Goal: Complete application form

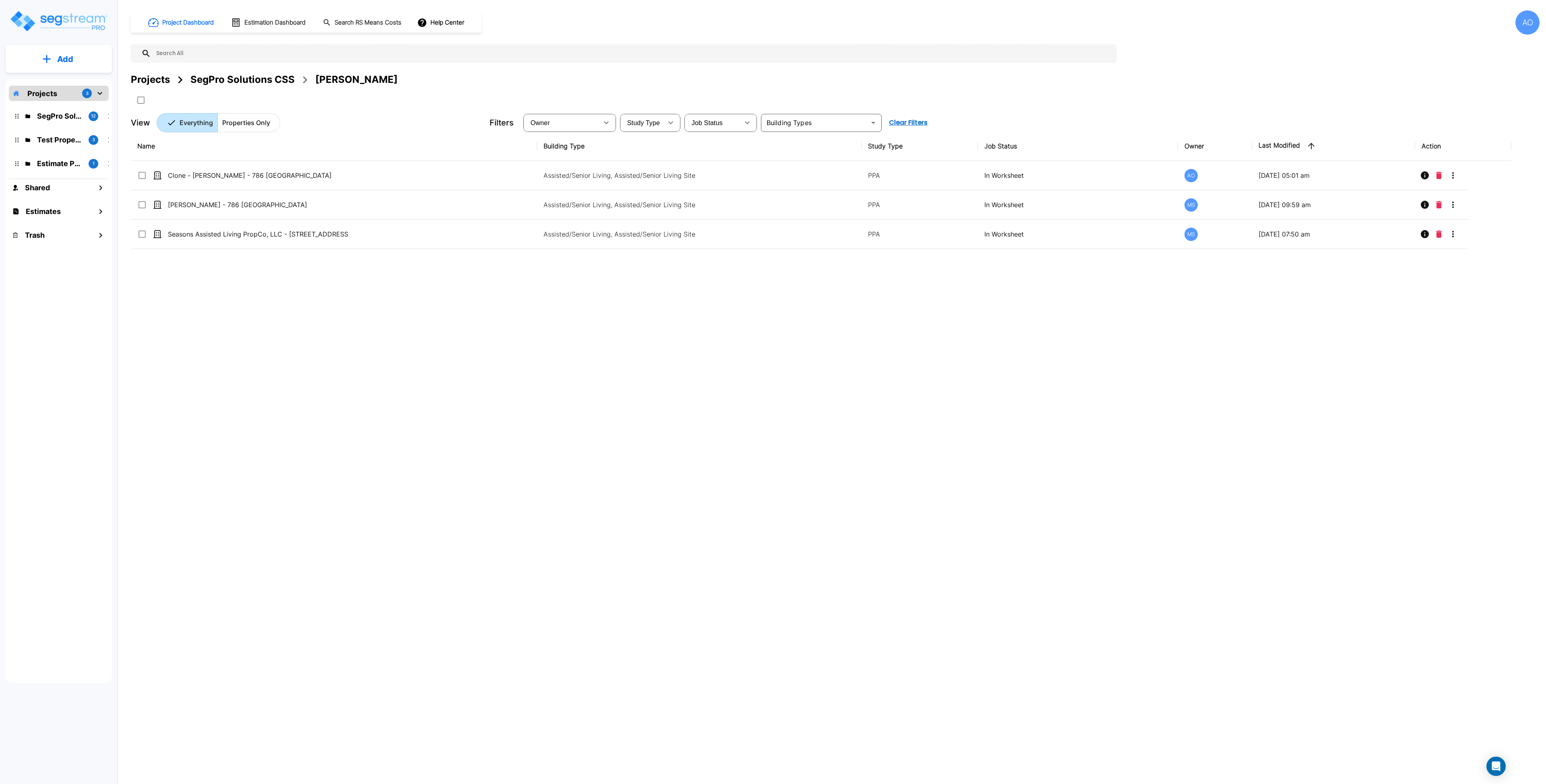
click at [210, 77] on div "SegPro Solutions CSS" at bounding box center [242, 80] width 104 height 14
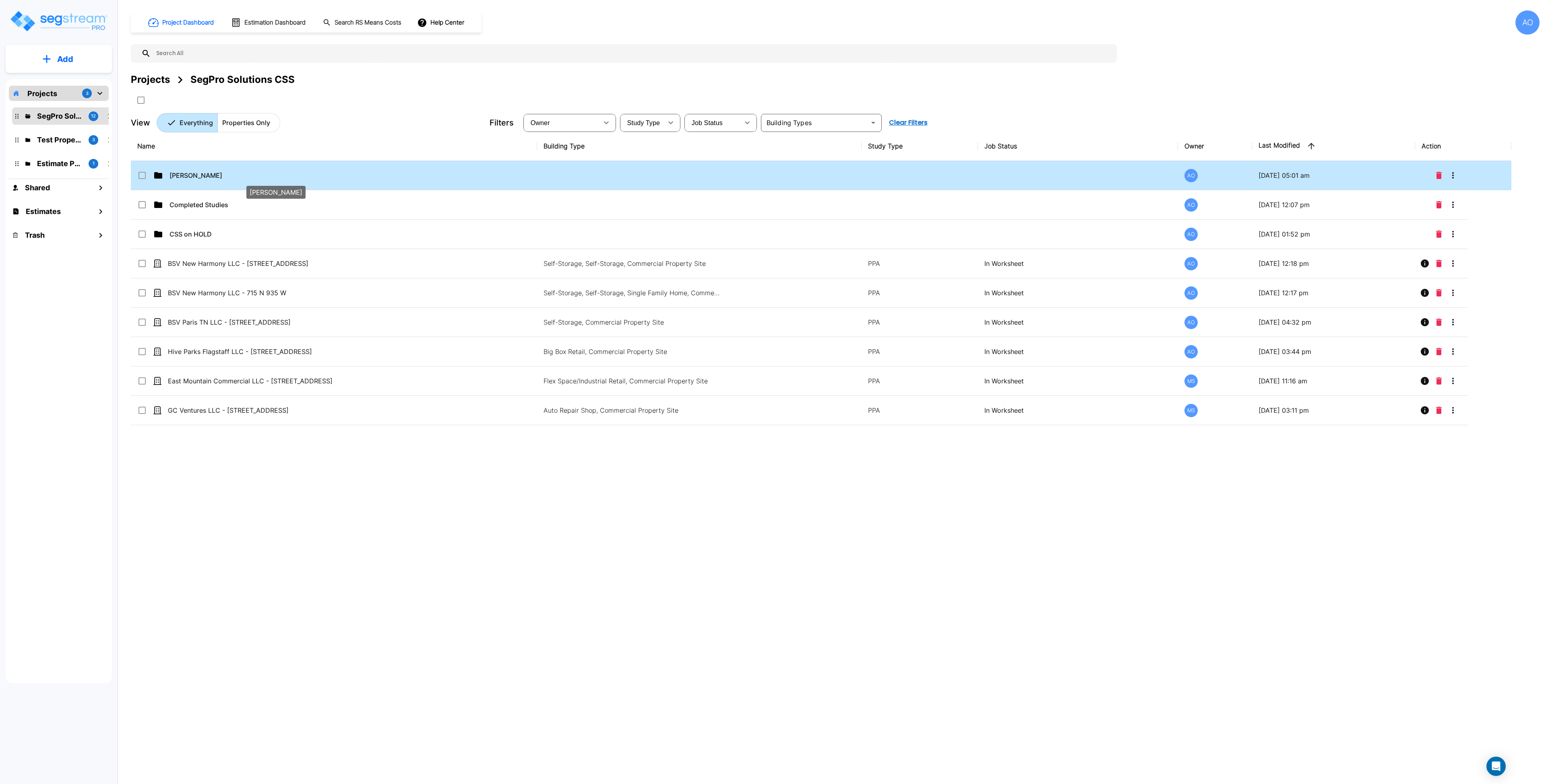
click at [185, 178] on p "Anjalie" at bounding box center [259, 175] width 181 height 10
checkbox input "true"
click at [185, 178] on p "Anjalie" at bounding box center [259, 175] width 181 height 10
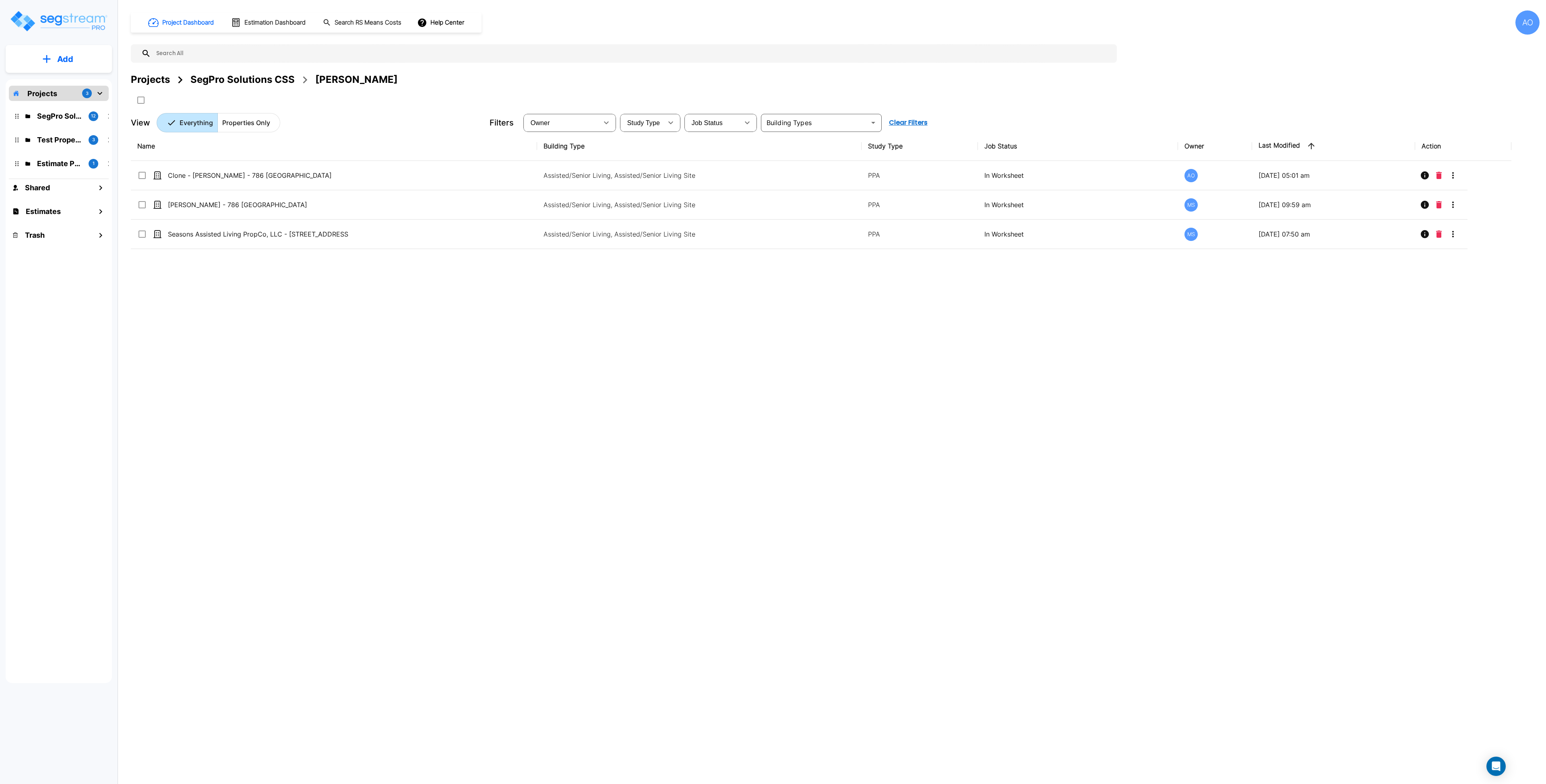
click at [270, 316] on div "Name Building Type Study Type Job Status Owner Last Modified Action Clone - Cha…" at bounding box center [821, 374] width 1380 height 486
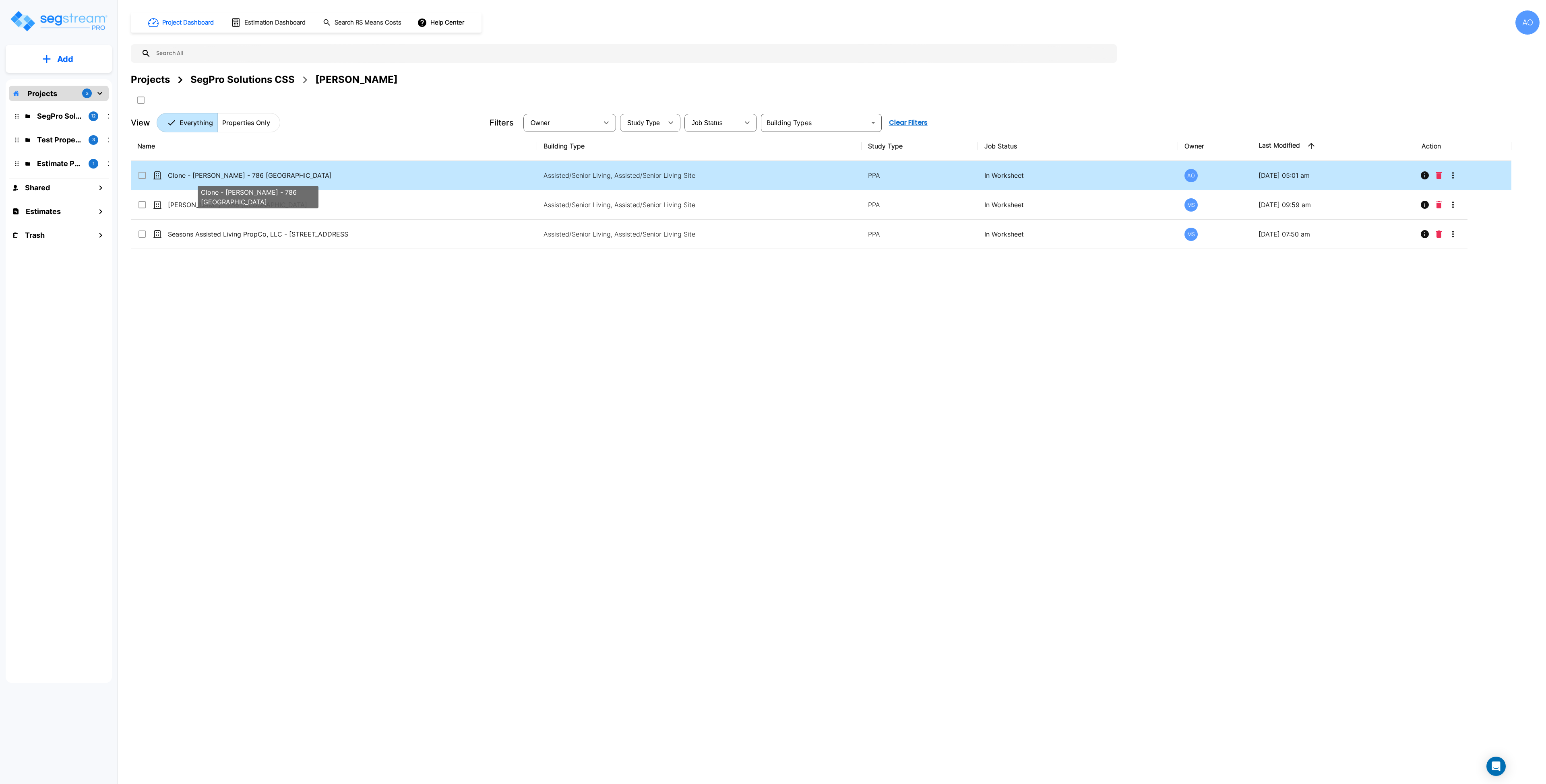
click at [223, 179] on p "Clone - Chase Lindsey - 786 East 2100 North" at bounding box center [258, 175] width 181 height 10
checkbox input "true"
click at [223, 179] on p "Clone - Chase Lindsey - 786 East 2100 North" at bounding box center [258, 175] width 181 height 10
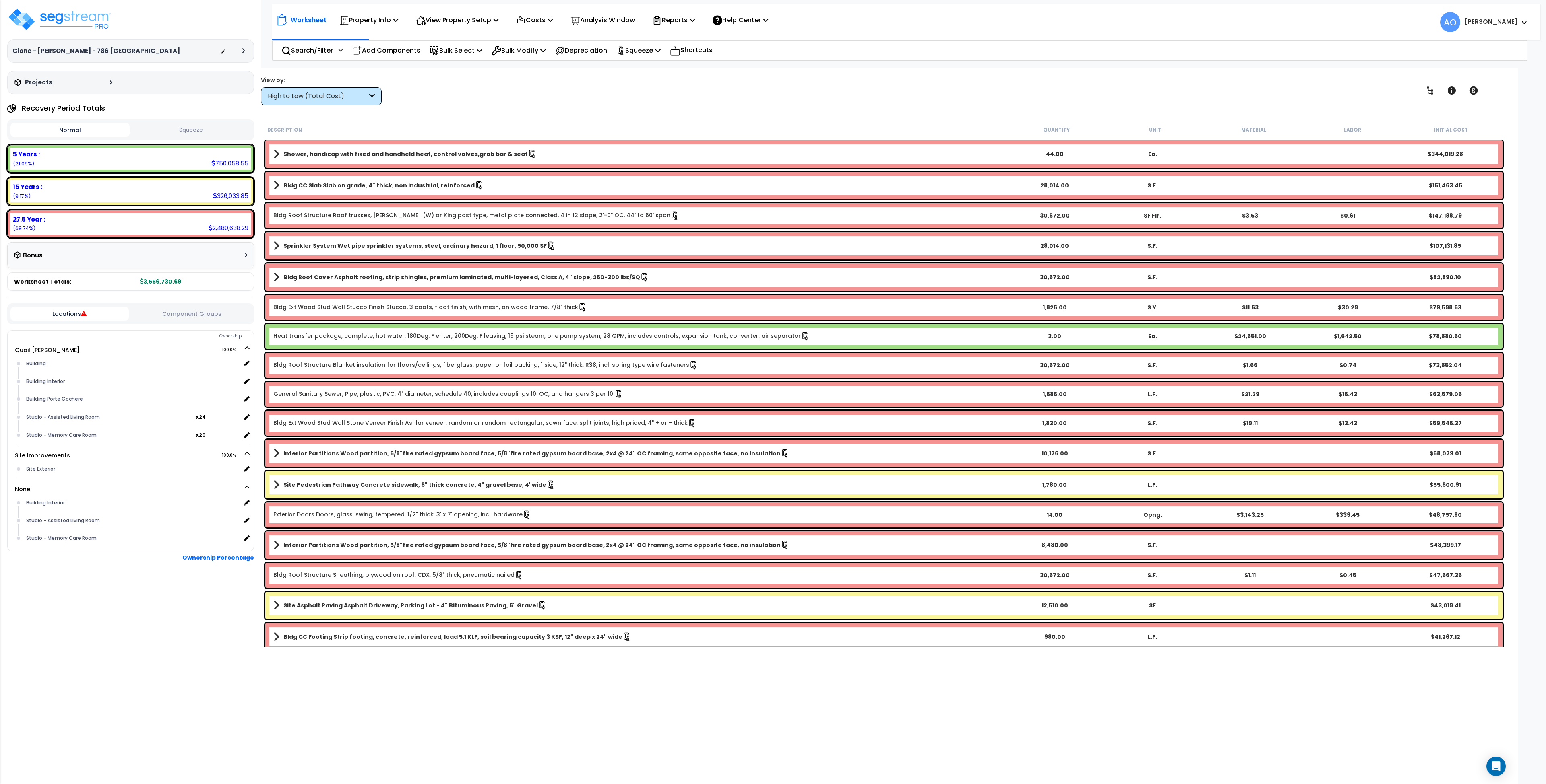
click at [205, 133] on button "Squeeze" at bounding box center [191, 130] width 119 height 14
click at [346, 101] on div "High to Low (Total Cost)" at bounding box center [321, 97] width 121 height 18
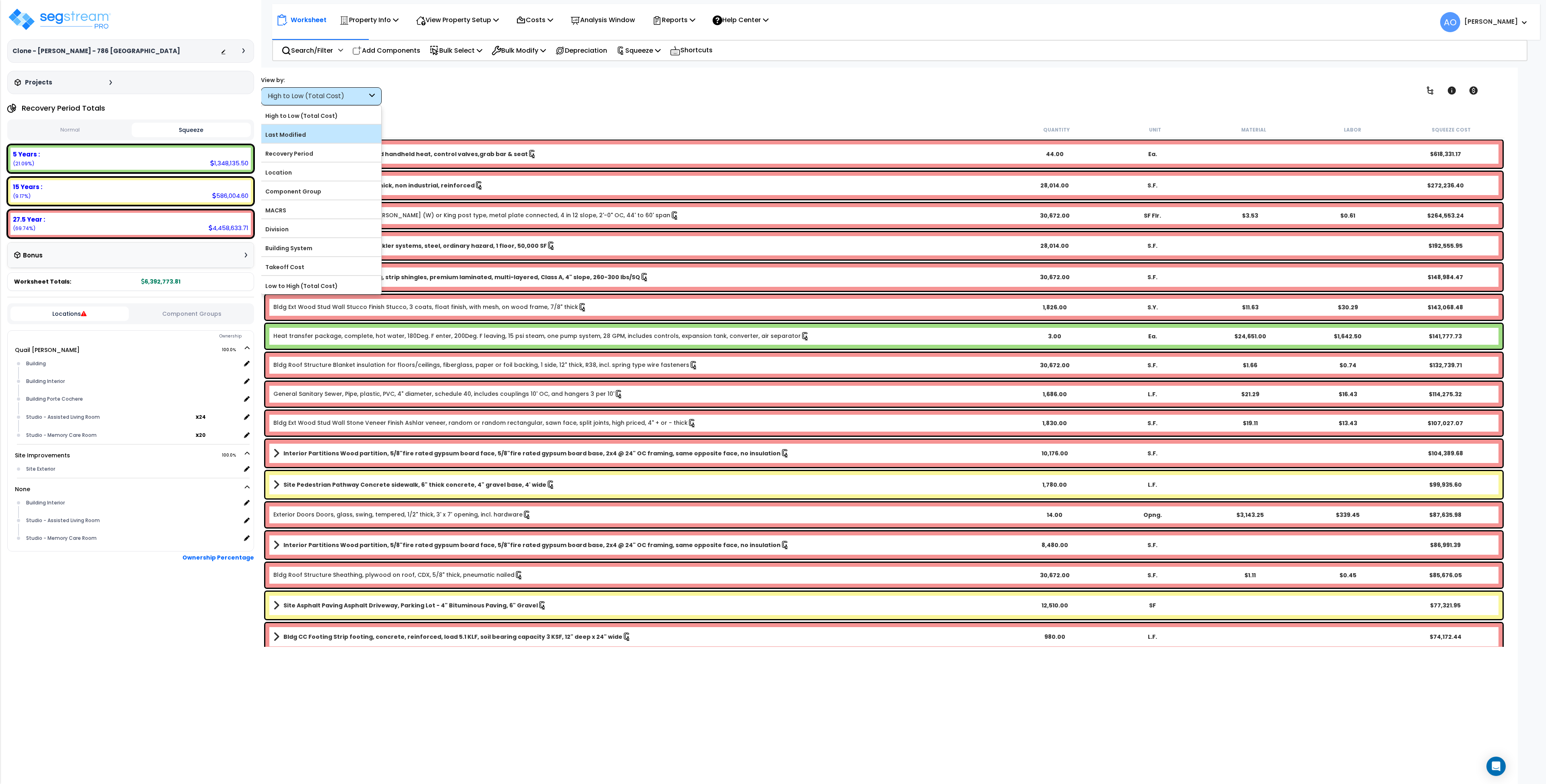
click at [317, 137] on label "Last Modified" at bounding box center [321, 135] width 120 height 12
click at [0, 0] on input "Last Modified" at bounding box center [0, 0] width 0 height 0
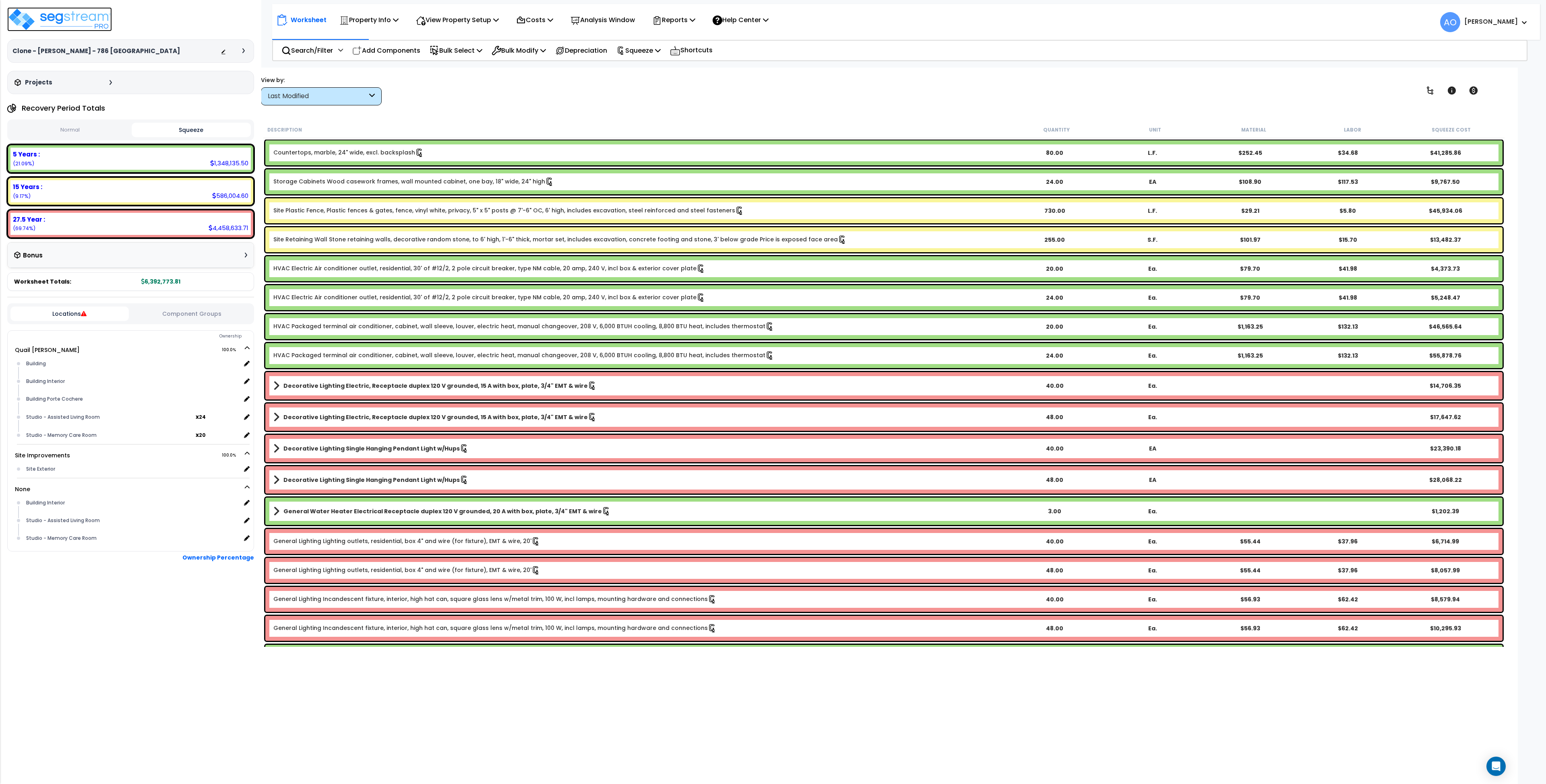
click at [52, 24] on img at bounding box center [59, 19] width 104 height 24
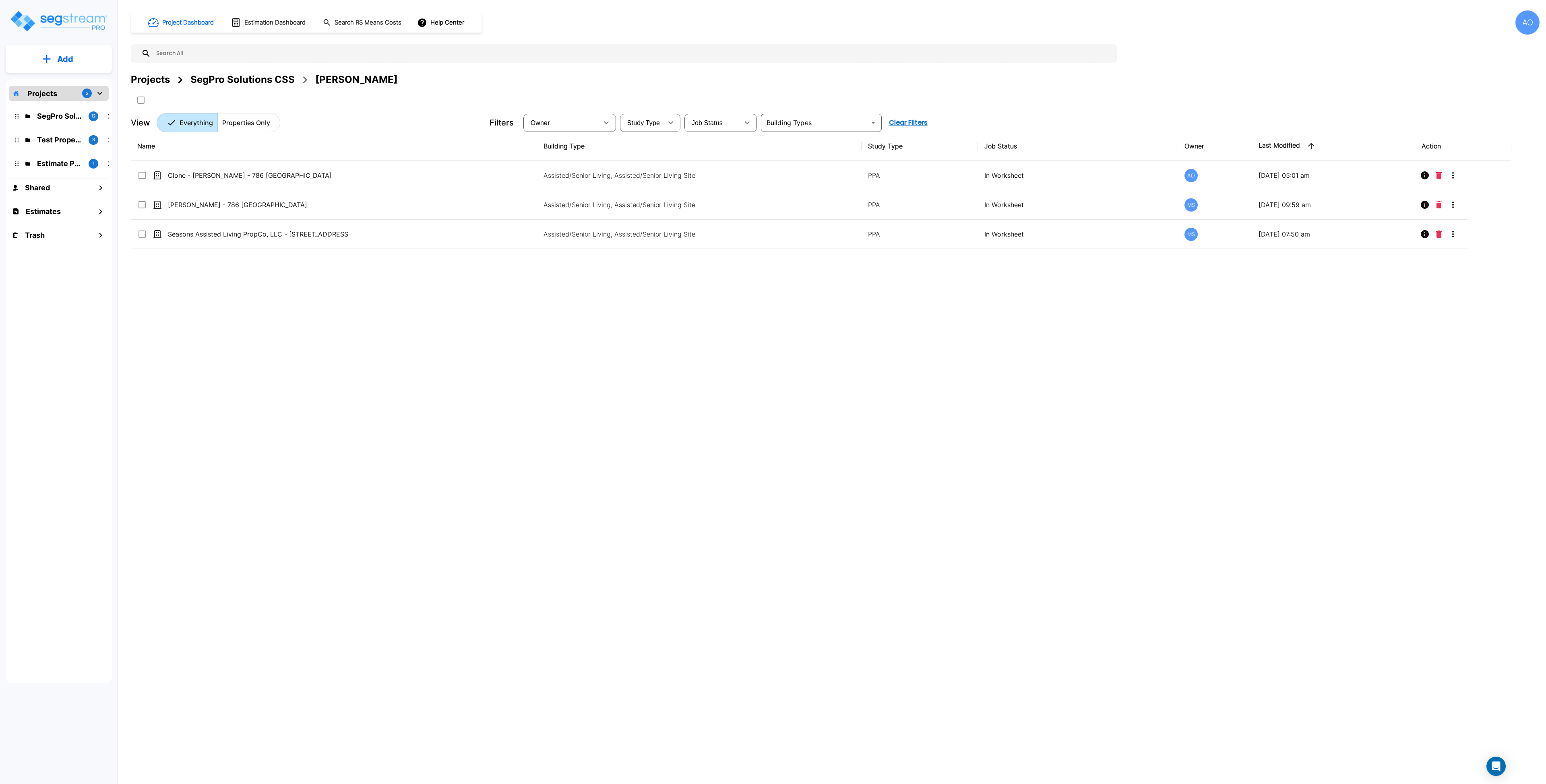
click at [442, 302] on div "Name Building Type Study Type Job Status Owner Last Modified Action Clone - [PE…" at bounding box center [821, 374] width 1380 height 486
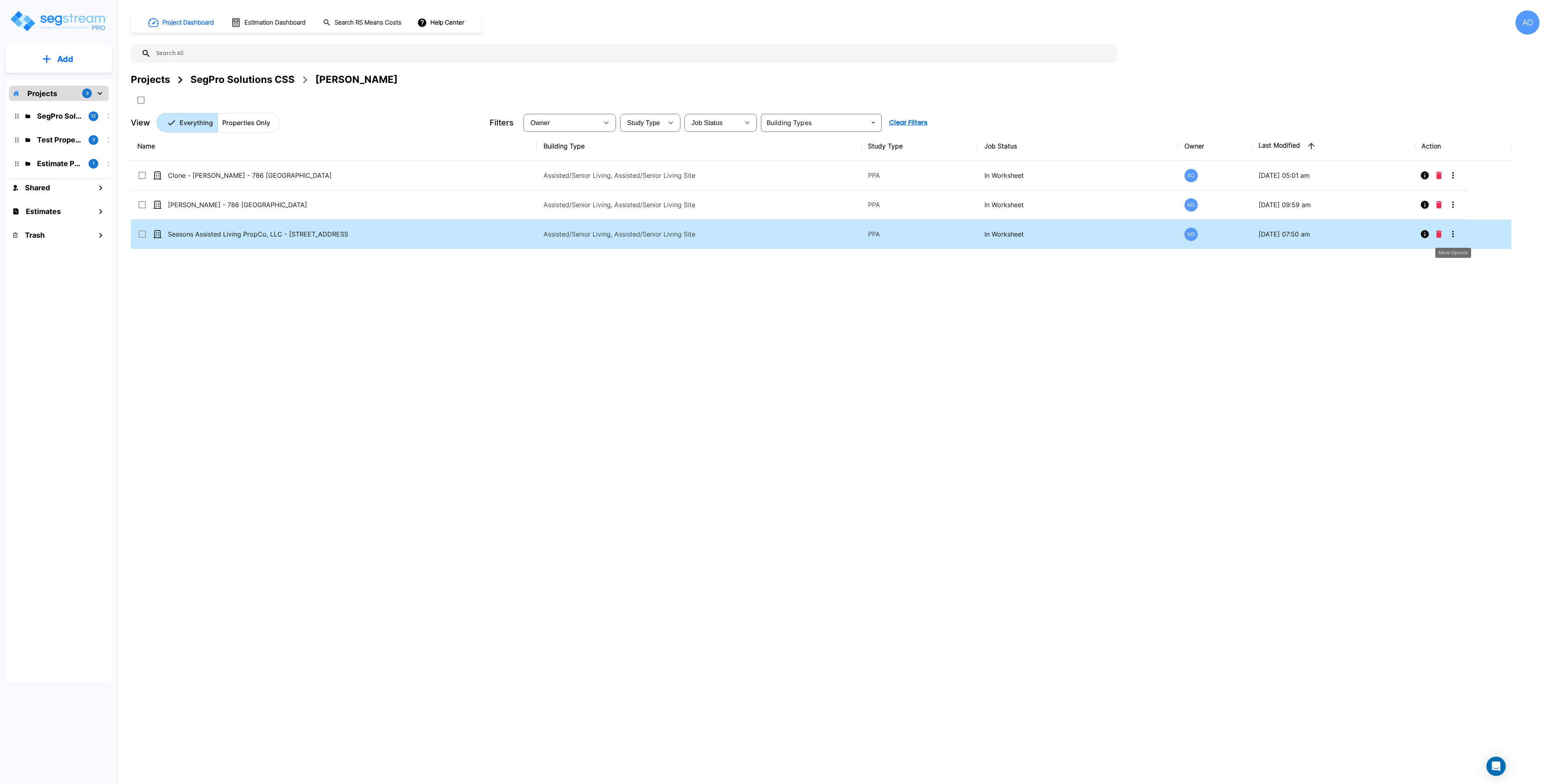
click at [1456, 236] on icon "More-Options" at bounding box center [1453, 234] width 10 height 10
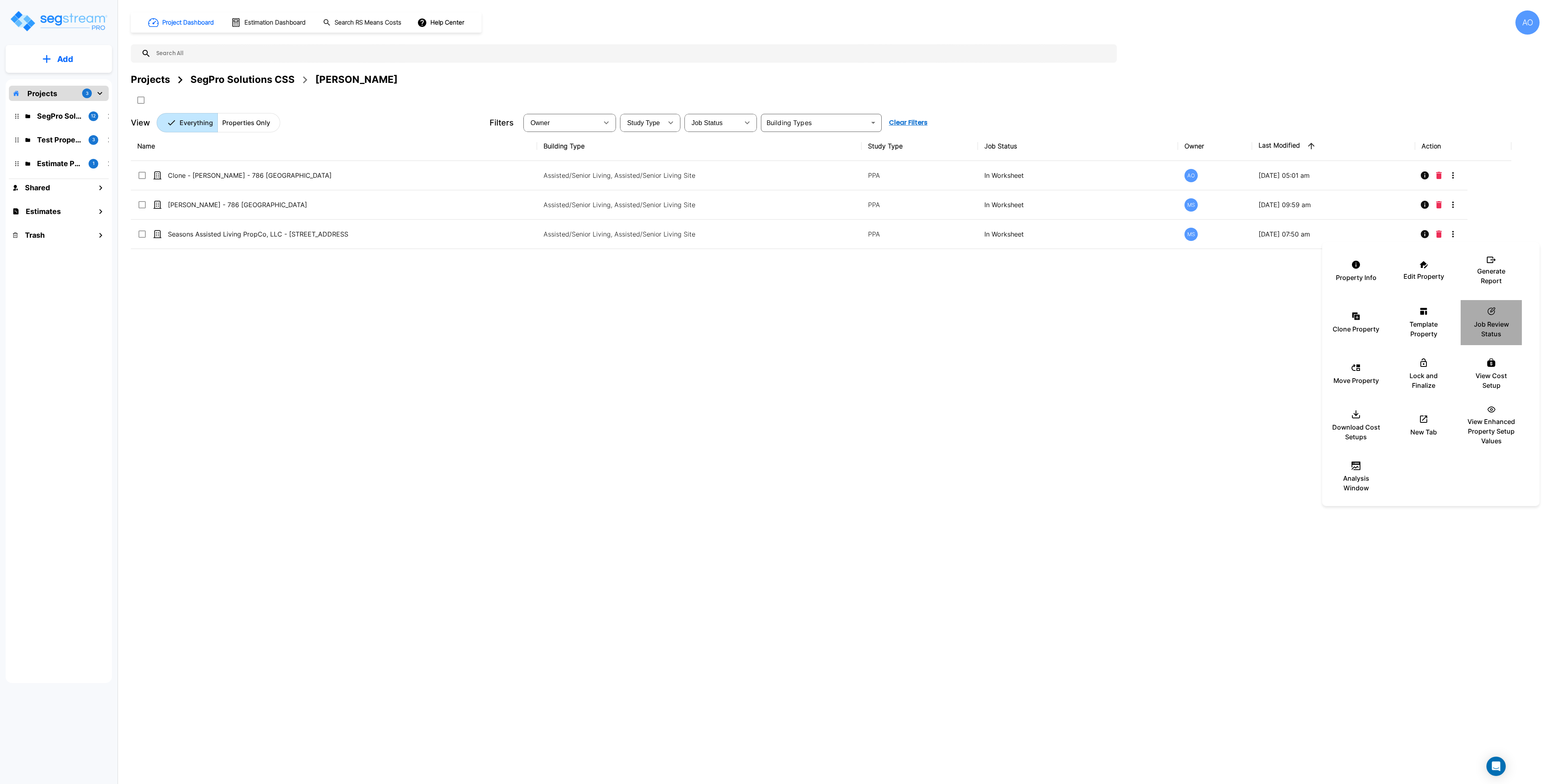
click at [1495, 333] on p "Job Review Status" at bounding box center [1491, 329] width 48 height 19
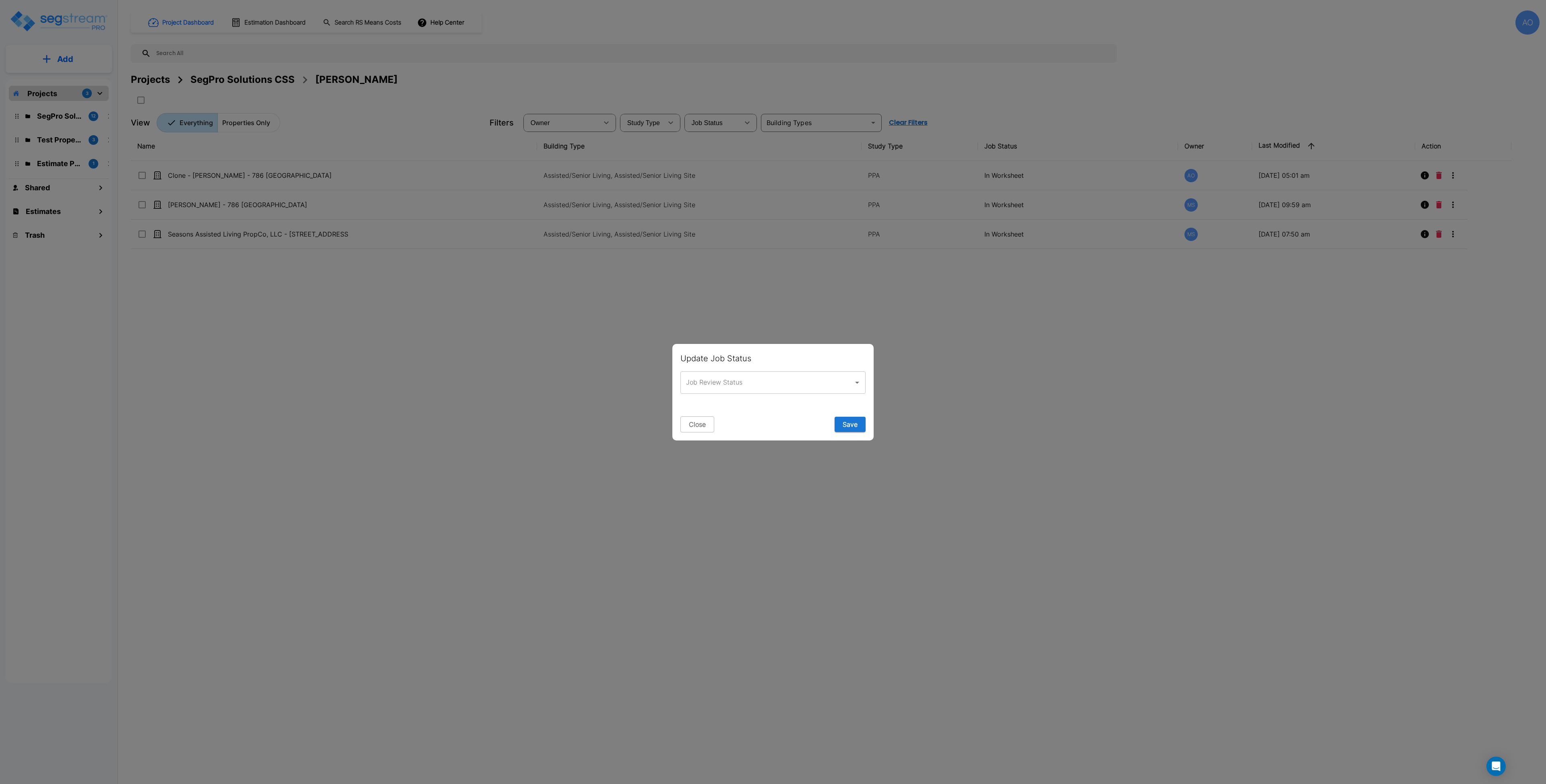
click at [774, 381] on input "Job Review Status" at bounding box center [767, 382] width 166 height 15
click at [708, 423] on button "Close" at bounding box center [697, 424] width 34 height 16
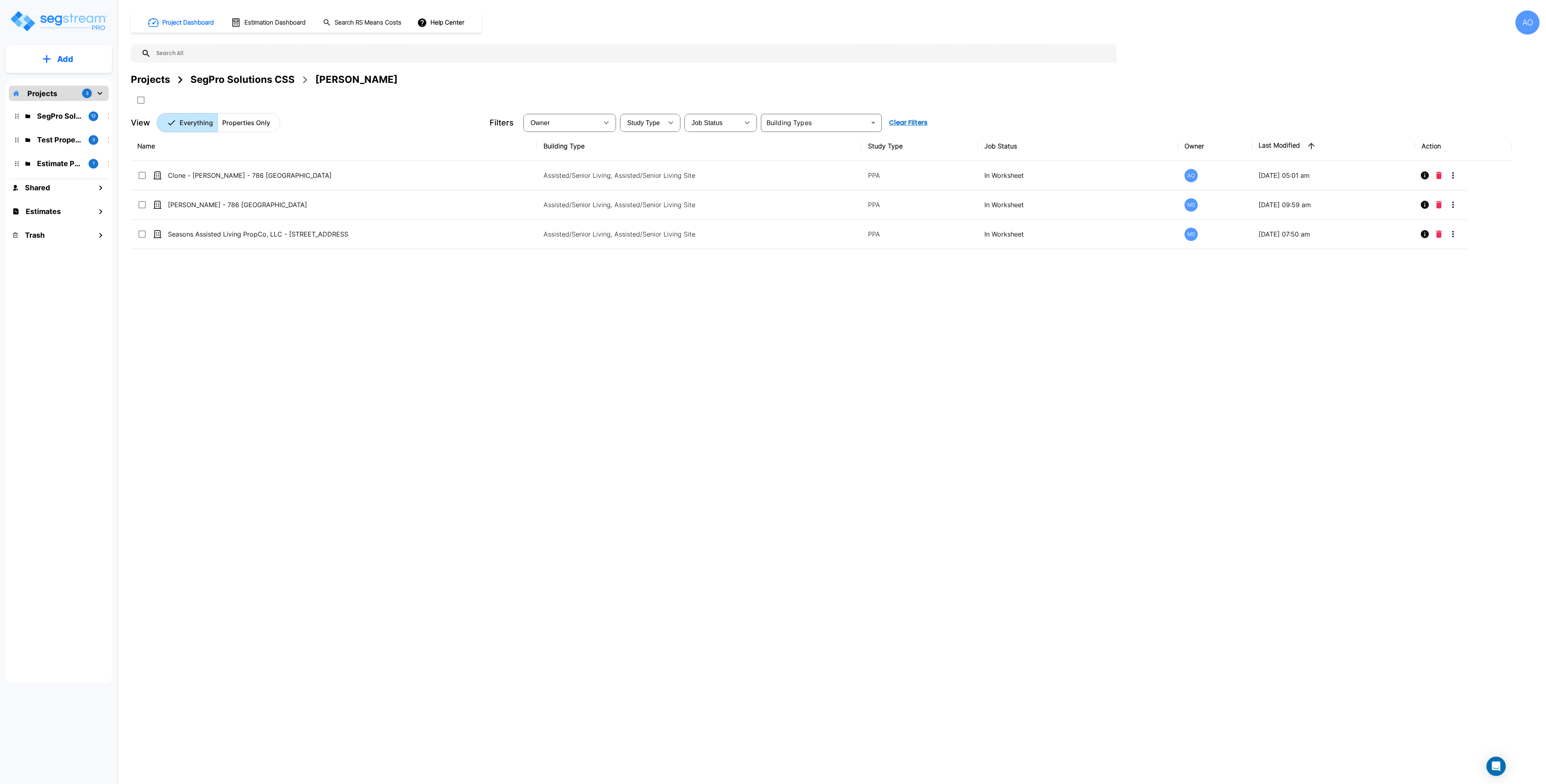
click at [888, 404] on div "Name Building Type Study Type Job Status Owner Last Modified Action Clone - Cha…" at bounding box center [821, 374] width 1380 height 486
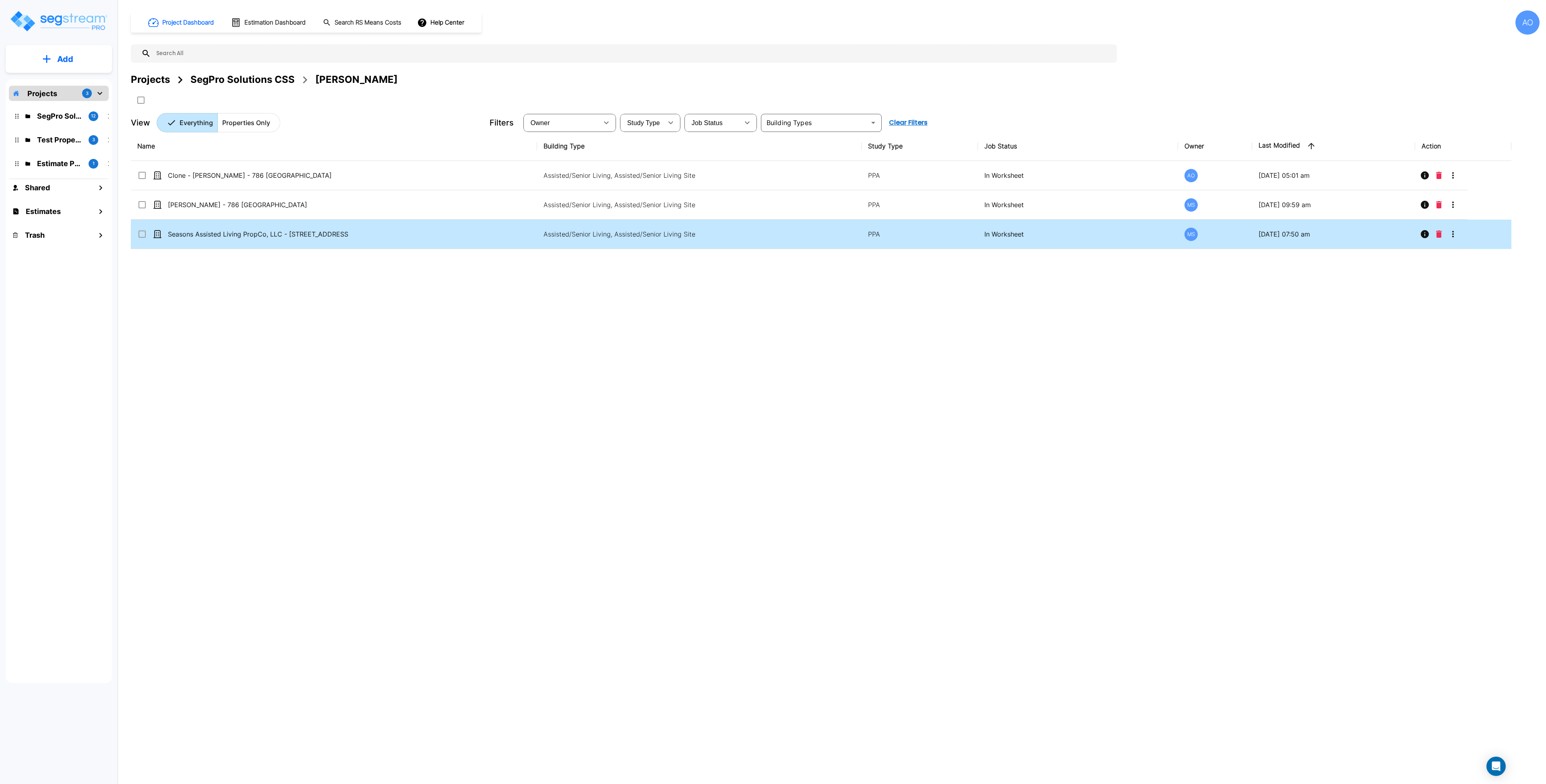
click at [180, 241] on td "Seasons Assisted Living PropCo, LLC - [STREET_ADDRESS]" at bounding box center [334, 234] width 406 height 29
checkbox input "true"
click at [180, 241] on td "Seasons Assisted Living PropCo, LLC - [STREET_ADDRESS]" at bounding box center [334, 234] width 406 height 29
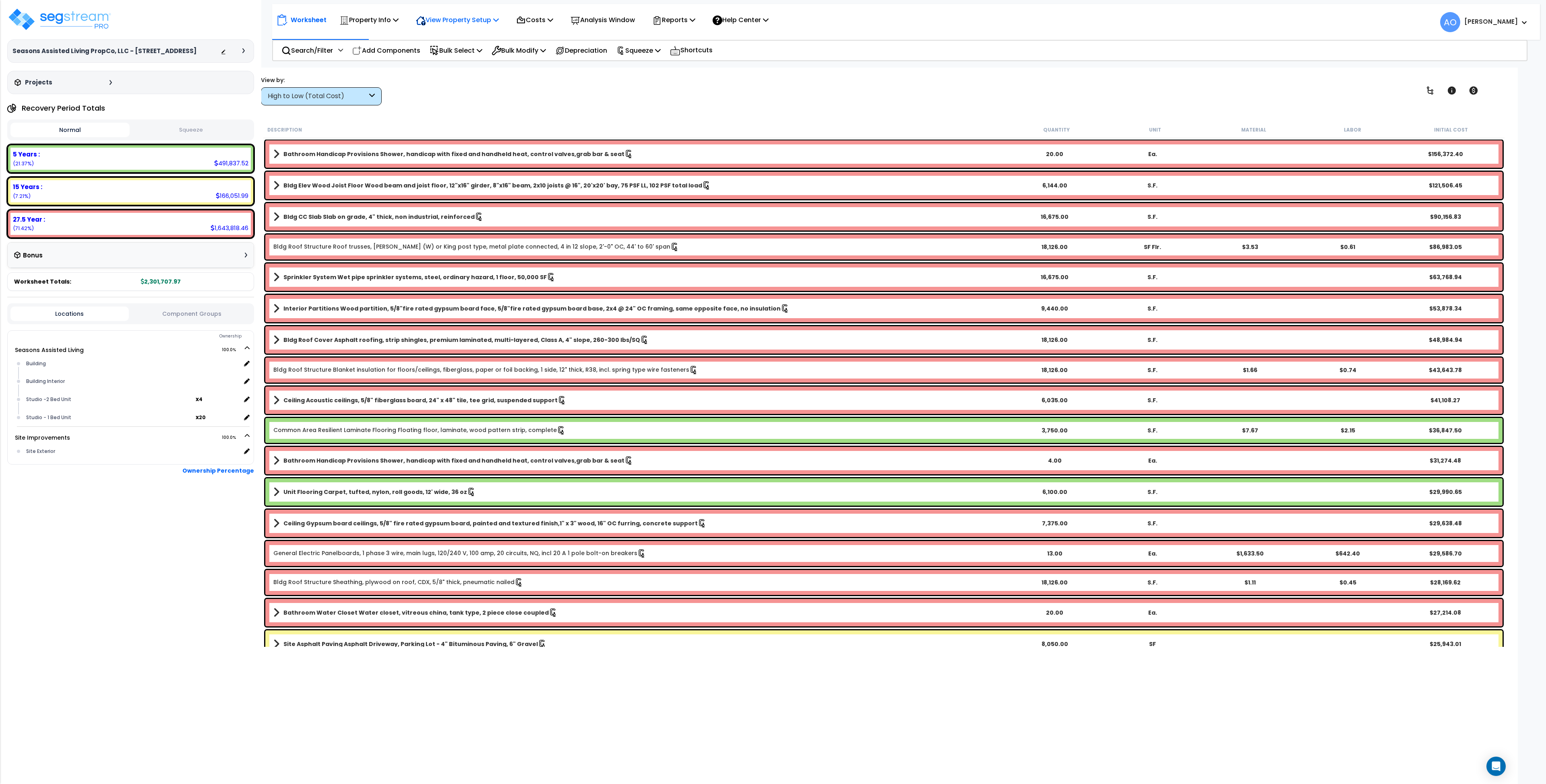
click at [478, 18] on p "View Property Setup" at bounding box center [457, 20] width 83 height 11
click at [460, 53] on link "View Questionnaire" at bounding box center [451, 55] width 80 height 16
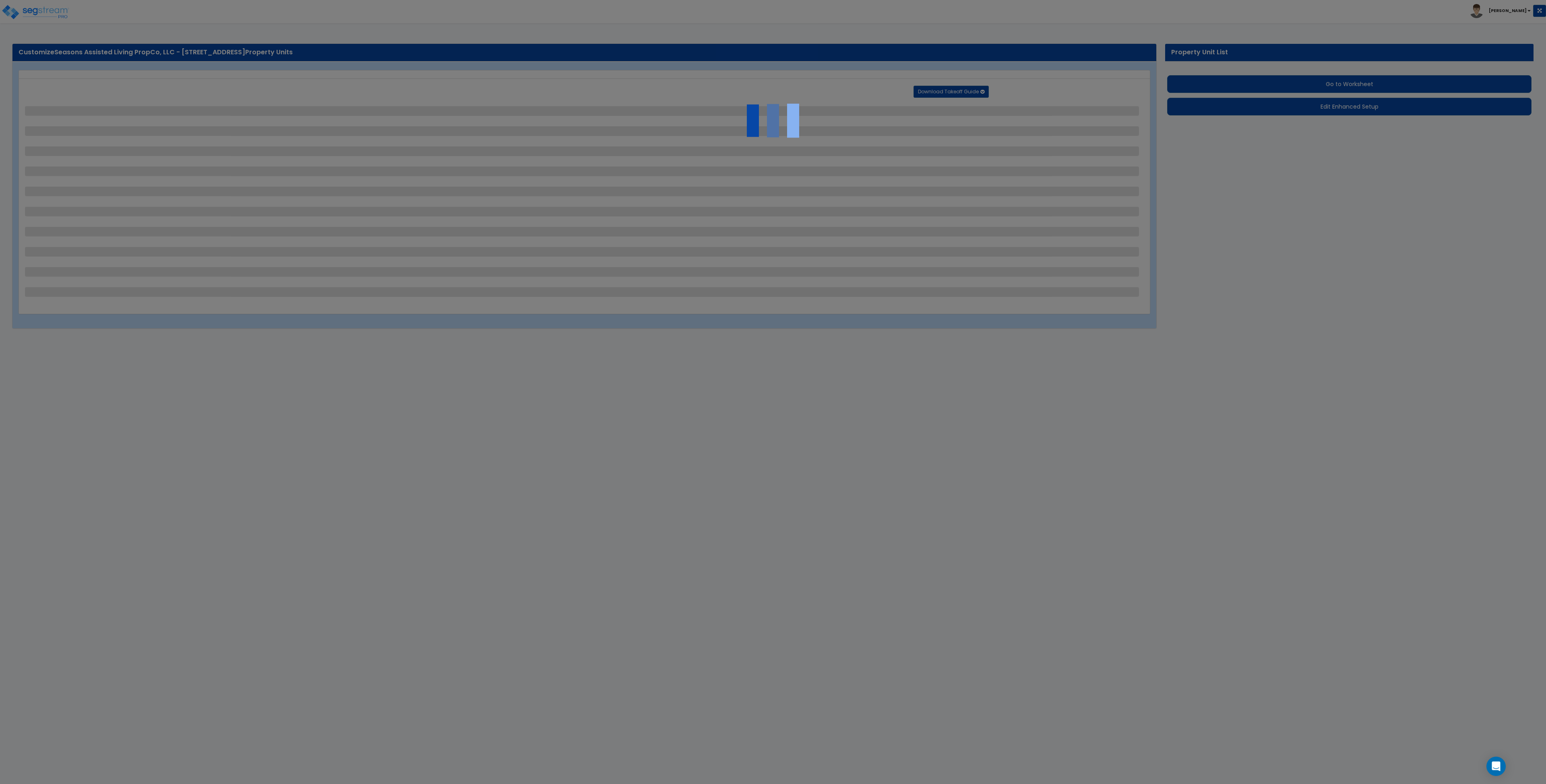
select select "2"
select select "1"
select select "2"
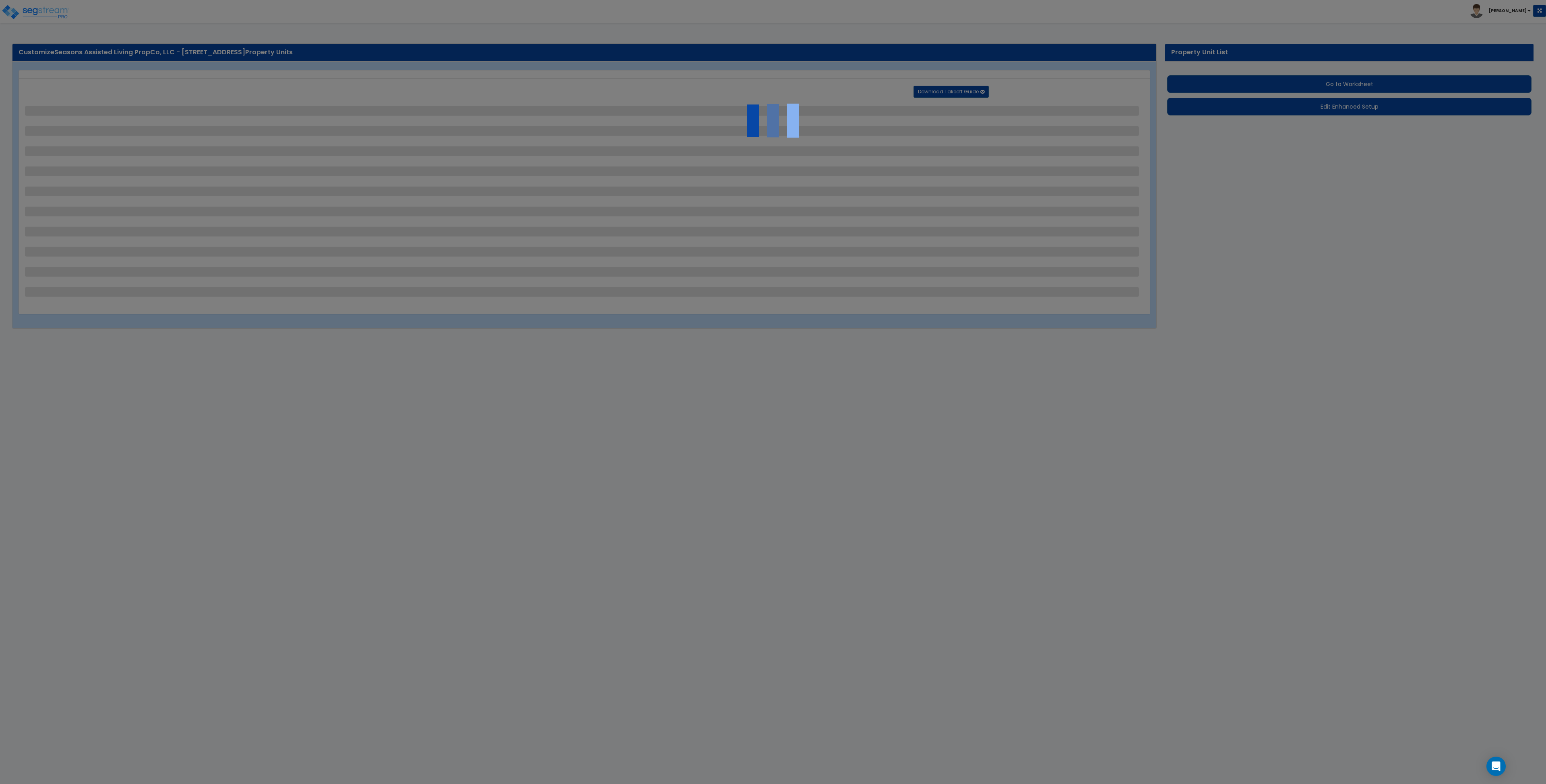
select select "1"
select select "4"
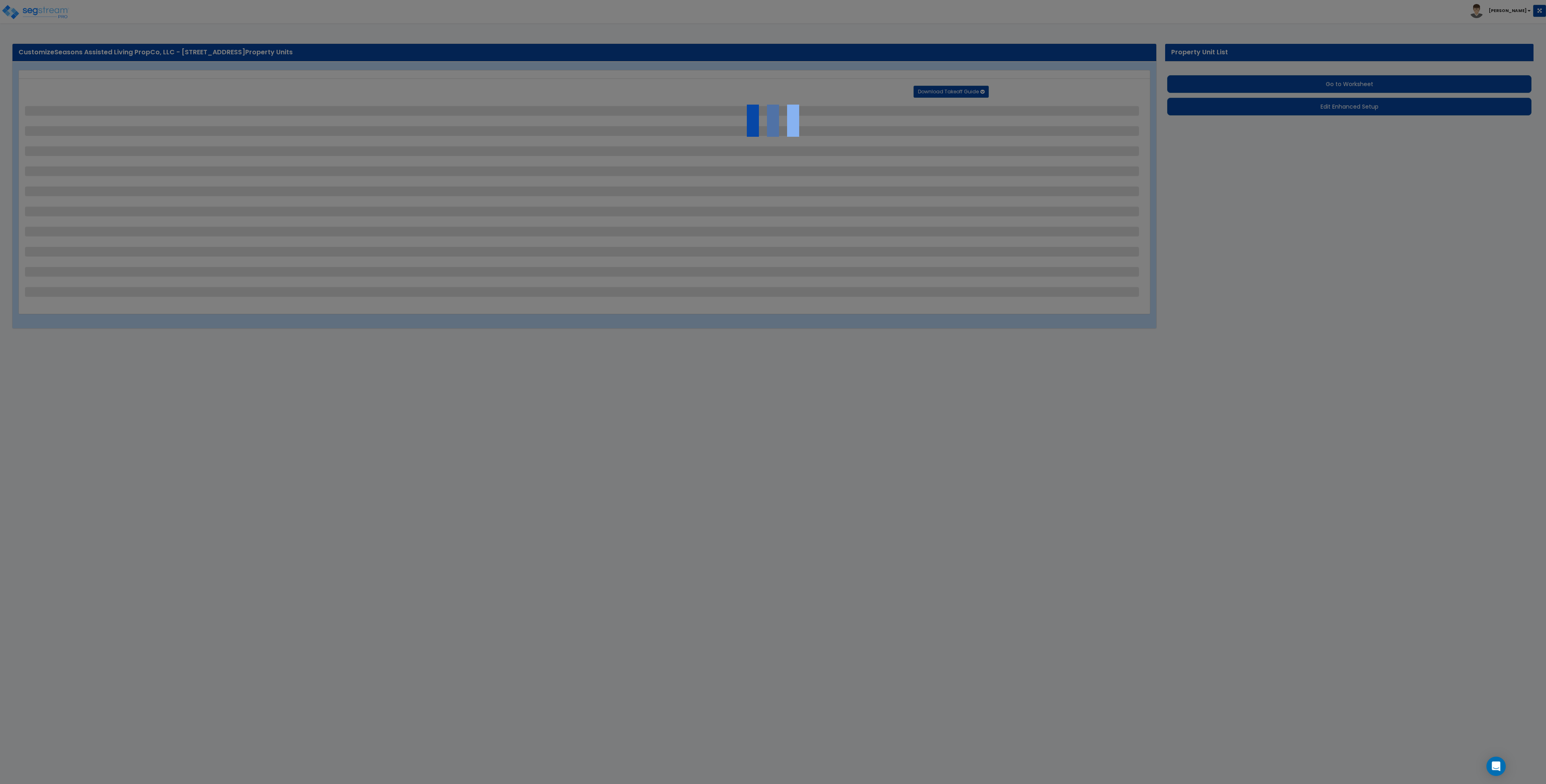
select select "2"
select select "3"
select select "1"
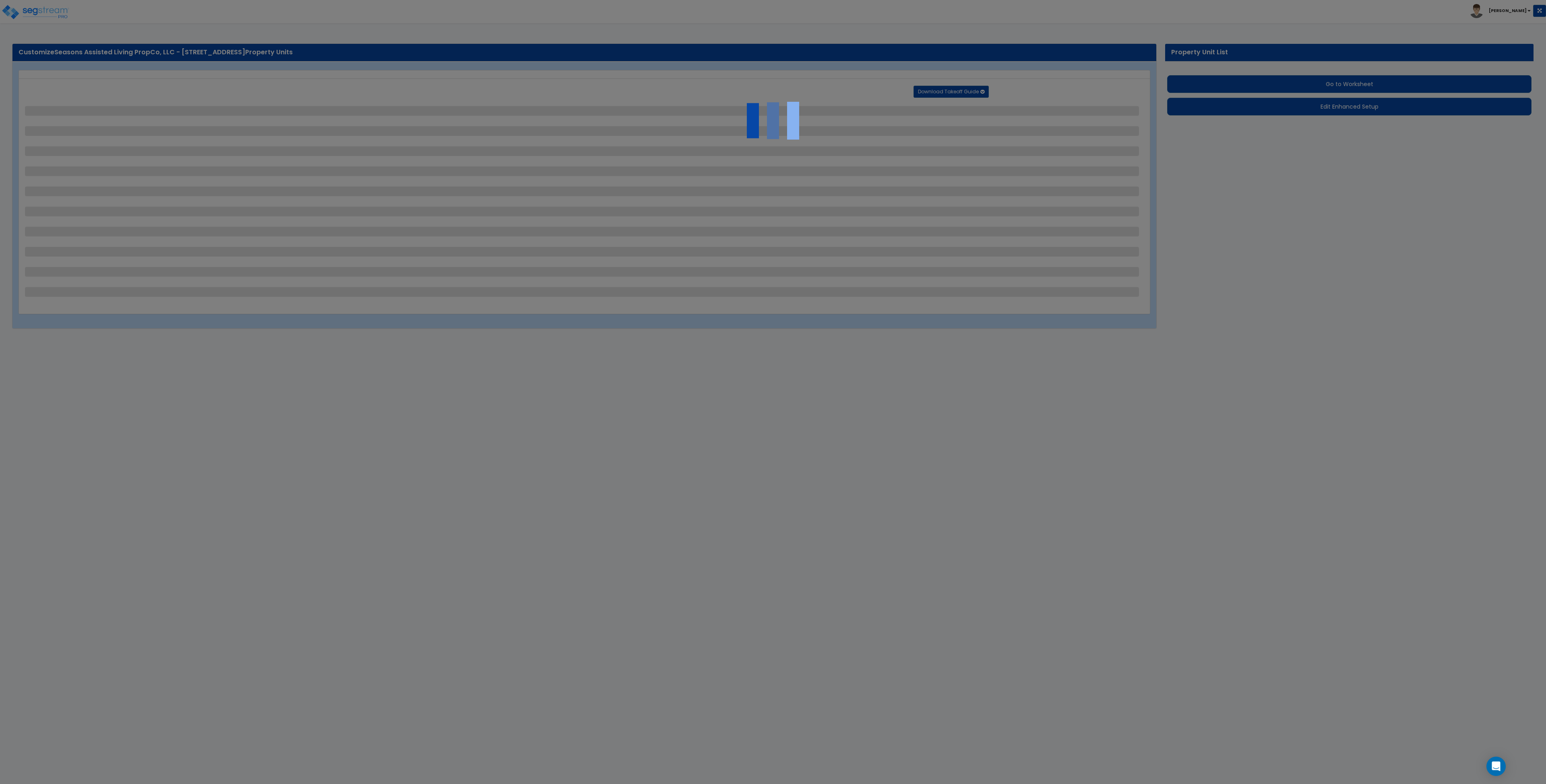
select select "3"
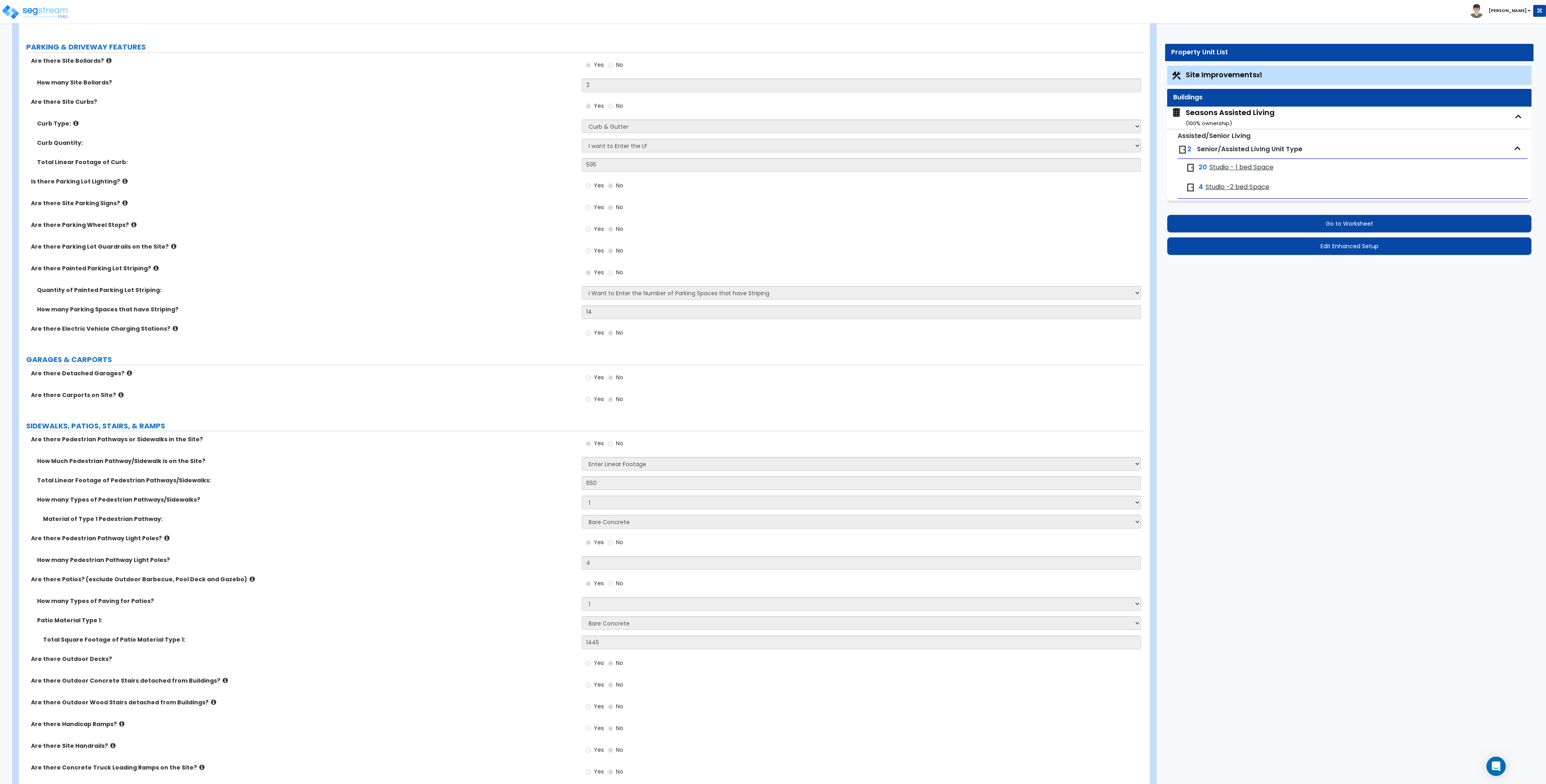
scroll to position [343, 0]
click at [1229, 119] on small "( 100 % ownership)" at bounding box center [1209, 123] width 46 height 8
select select "2"
select select "7"
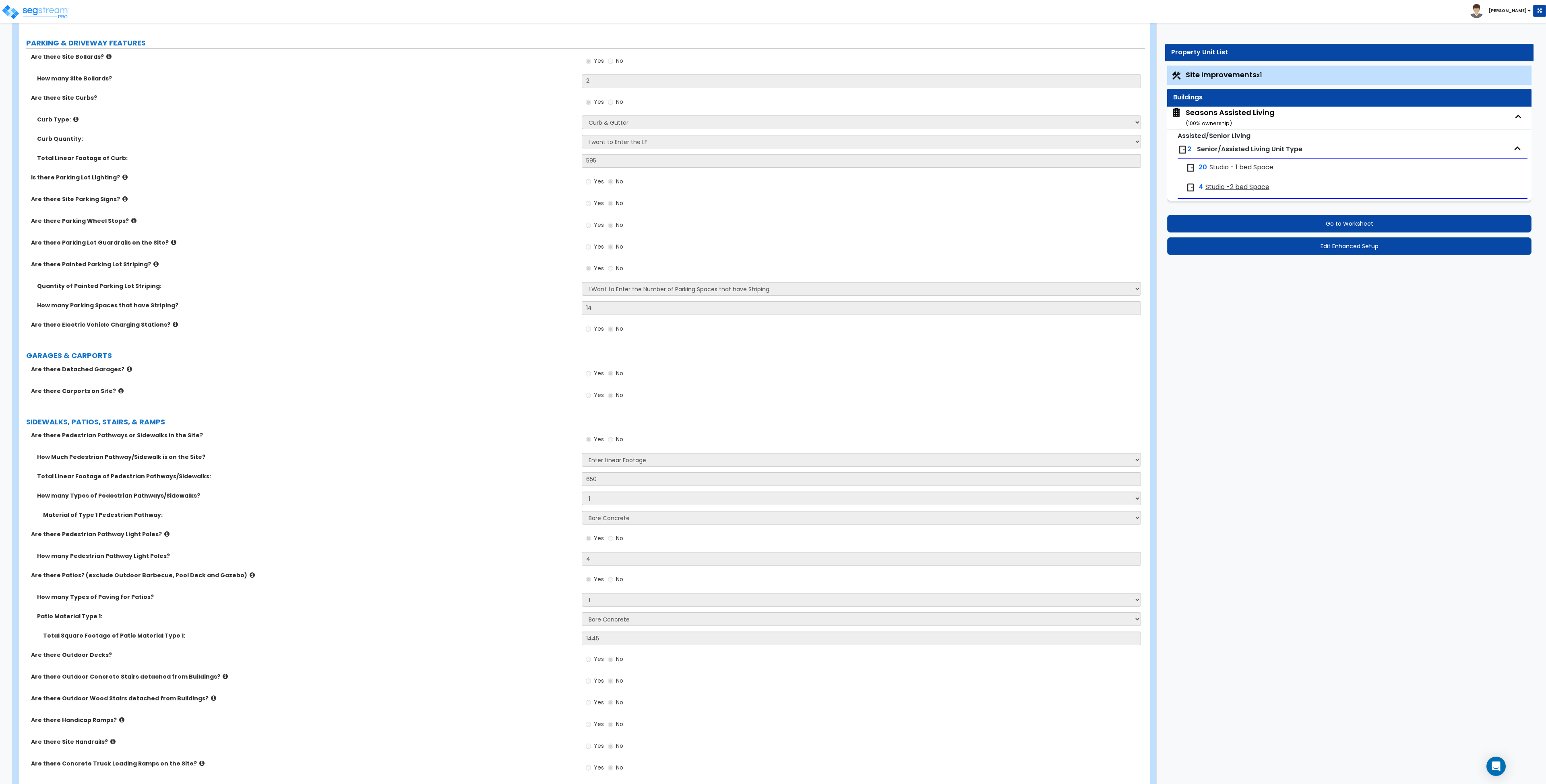
select select "2"
select select "4"
select select "3"
select select "1"
select select "2"
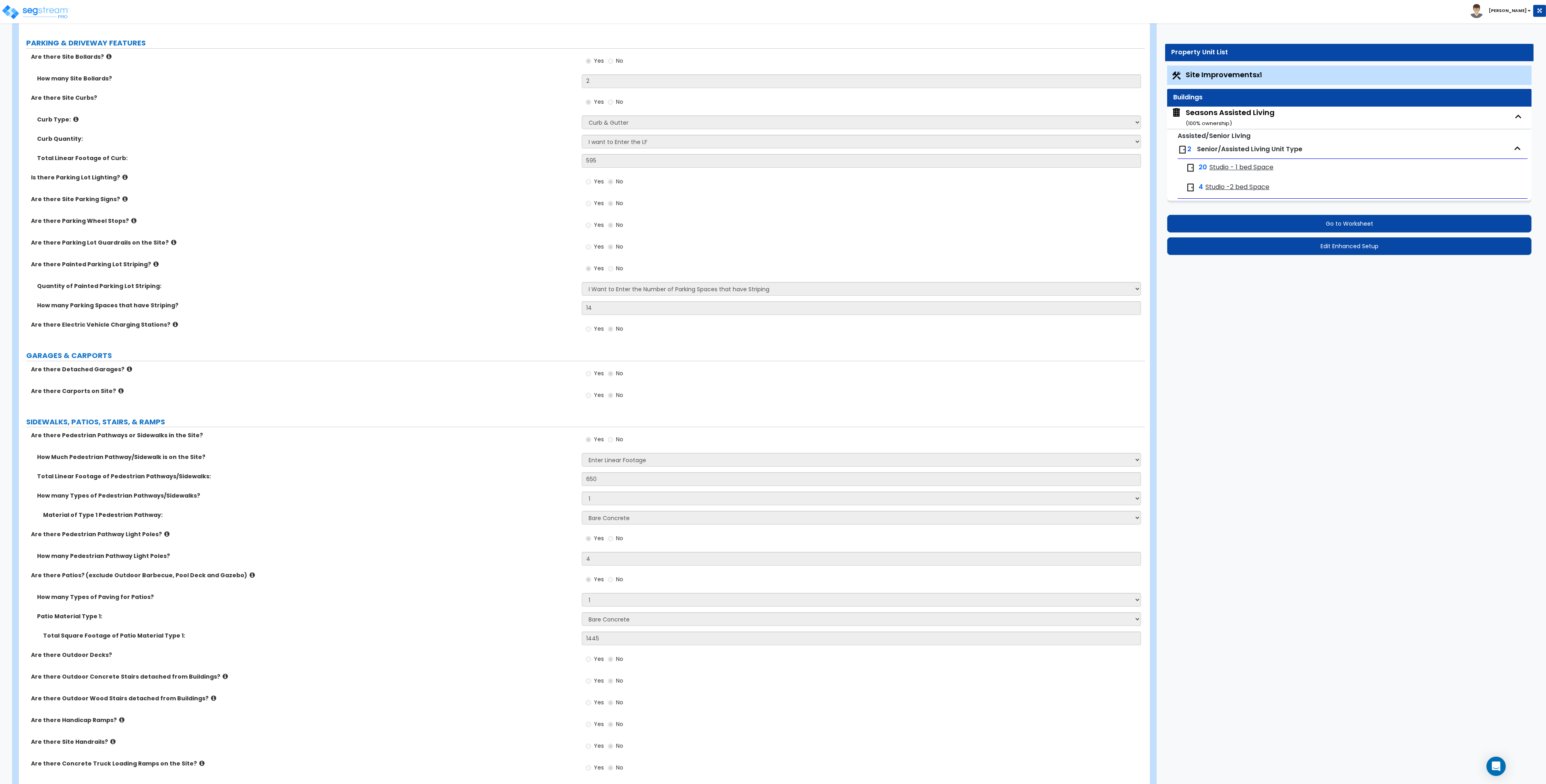
select select "1"
select select "2"
select select "1"
select select "2"
select select "7"
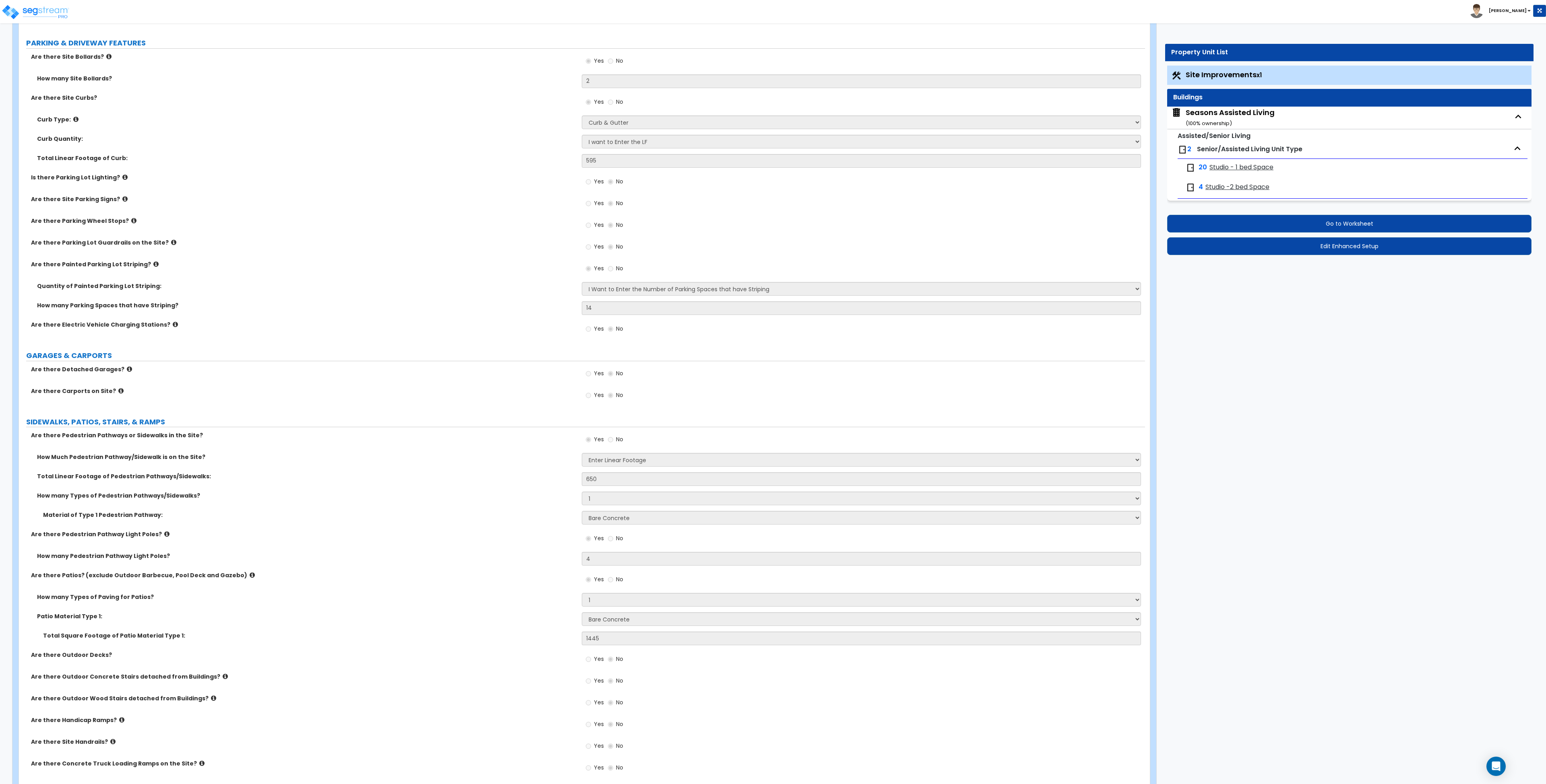
select select "3"
select select "2"
select select "3"
select select "5"
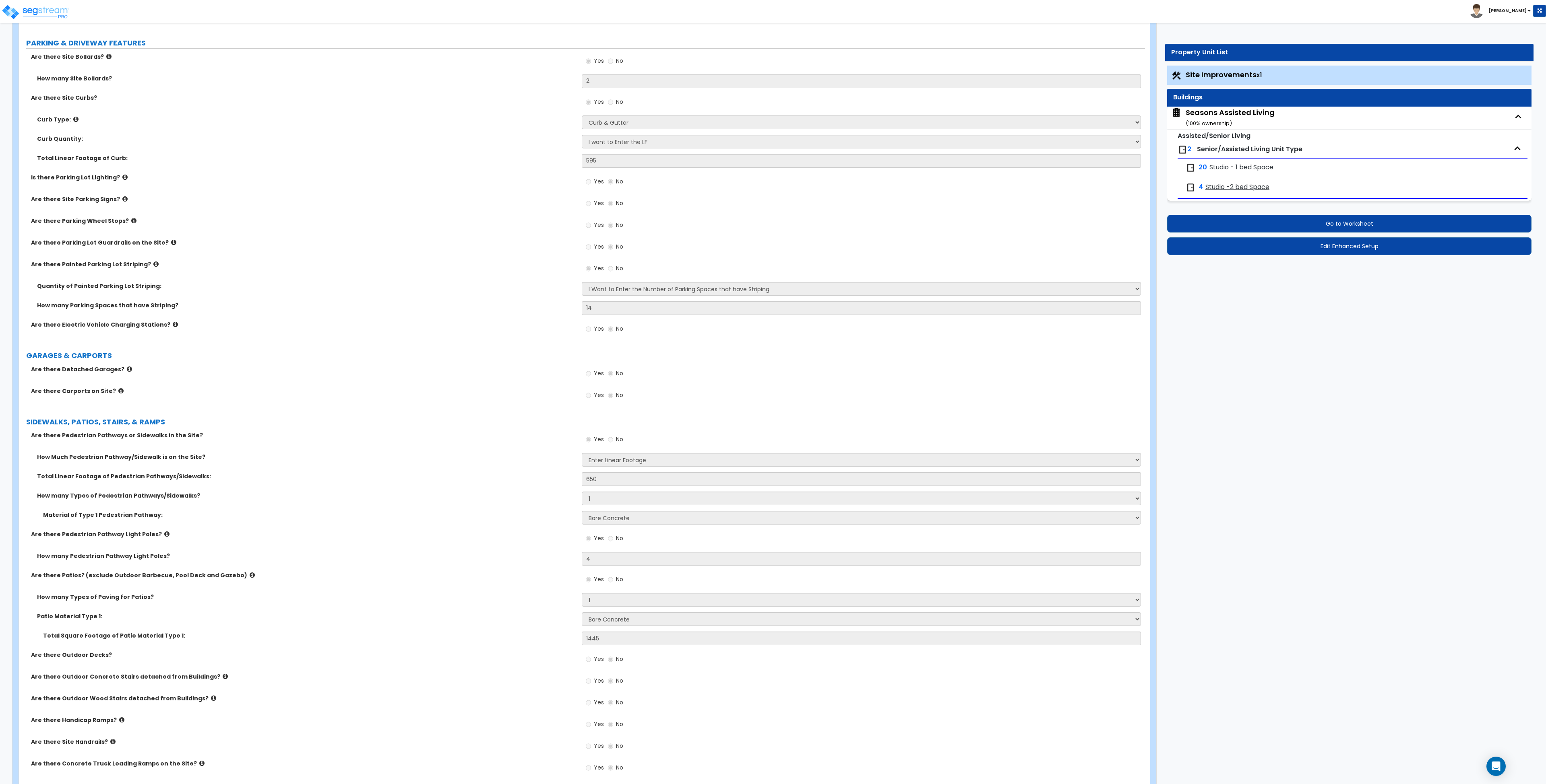
select select "3"
select select "1"
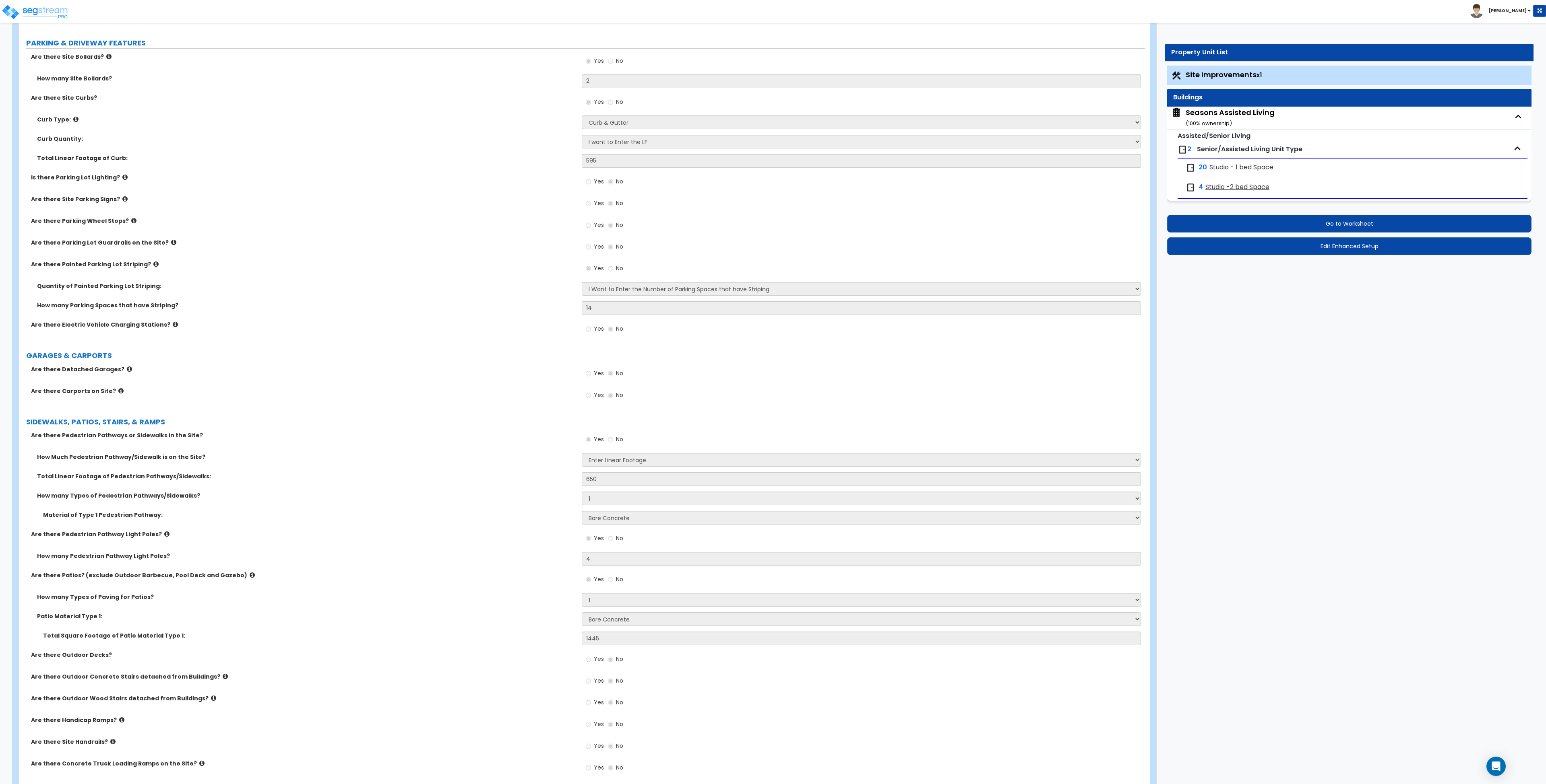
select select "1"
select select "2"
select select "1"
select select "2"
select select "1"
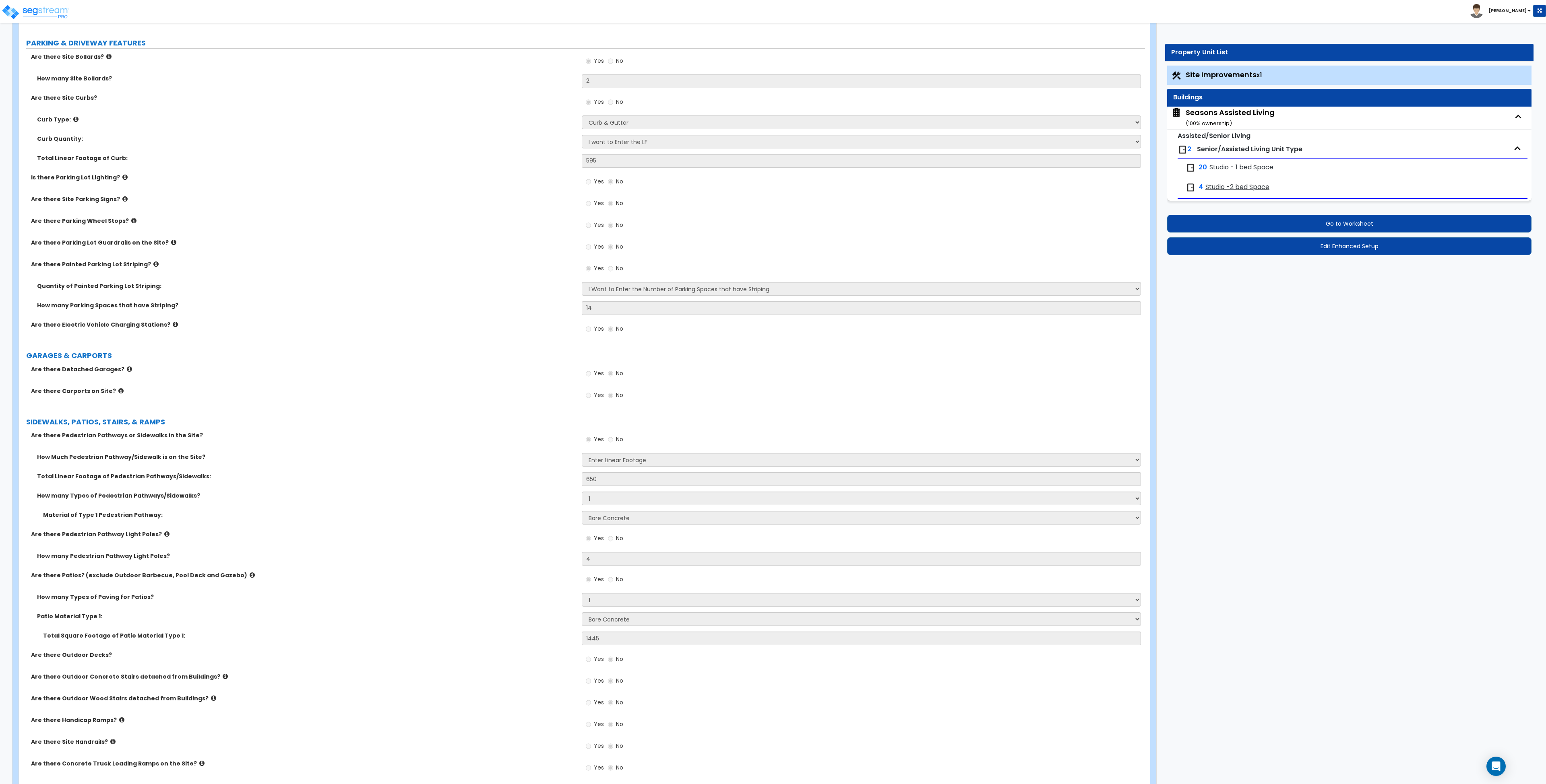
select select "3"
select select "1"
select select "2"
select select "3"
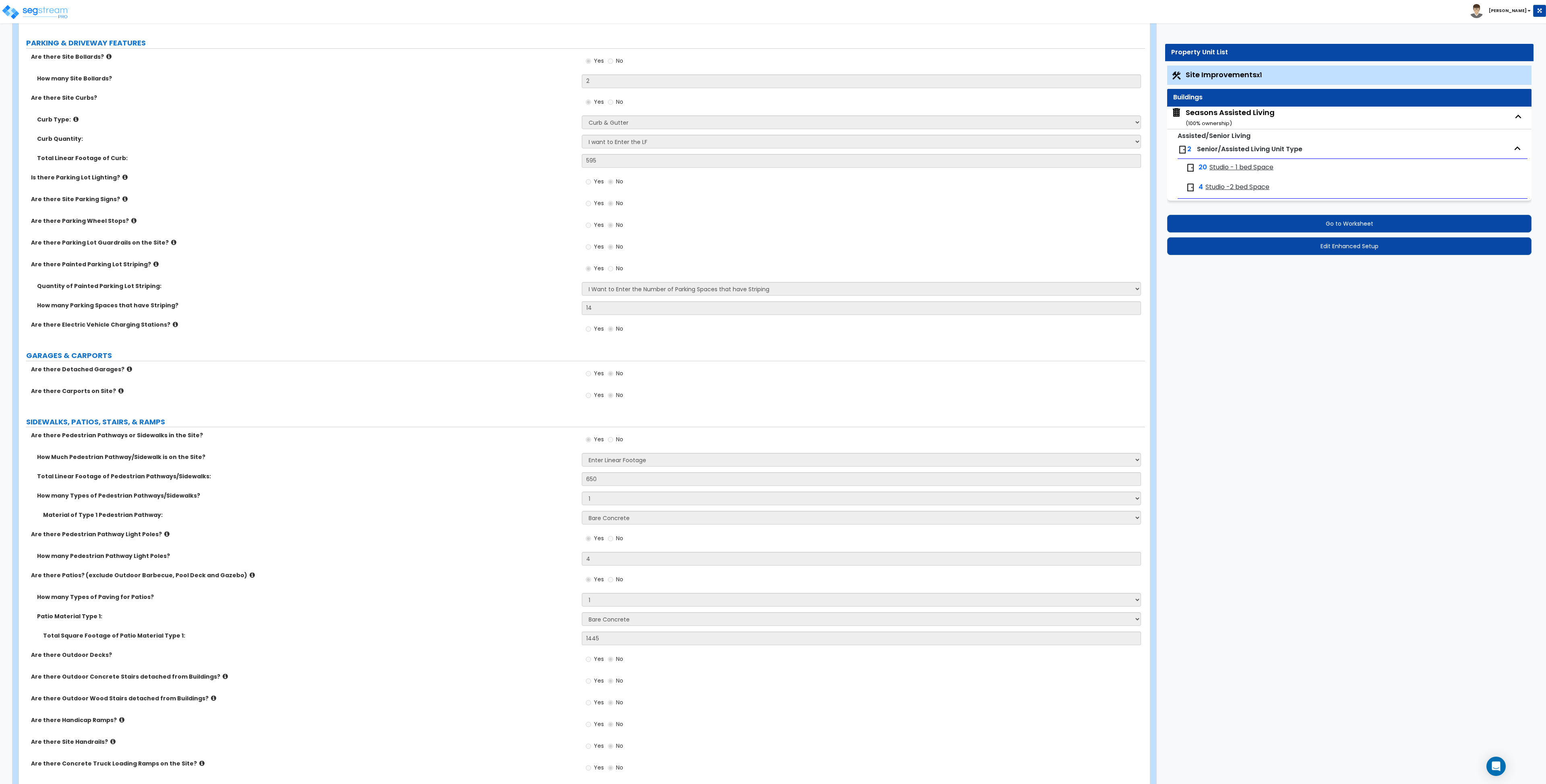
select select "2"
select select "5"
select select "7"
select select "2"
select select "5"
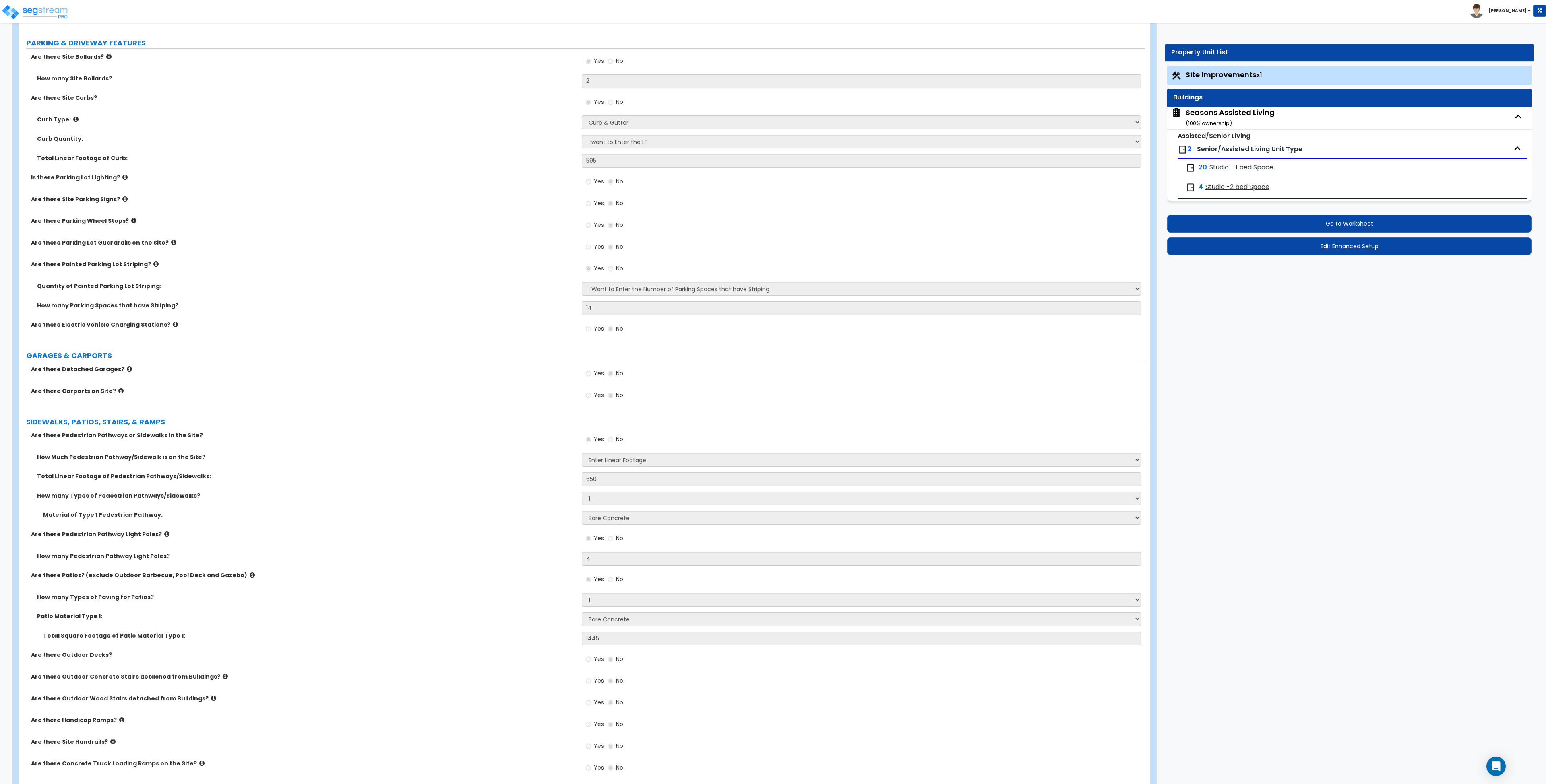
select select "1"
select select "5"
select select "1"
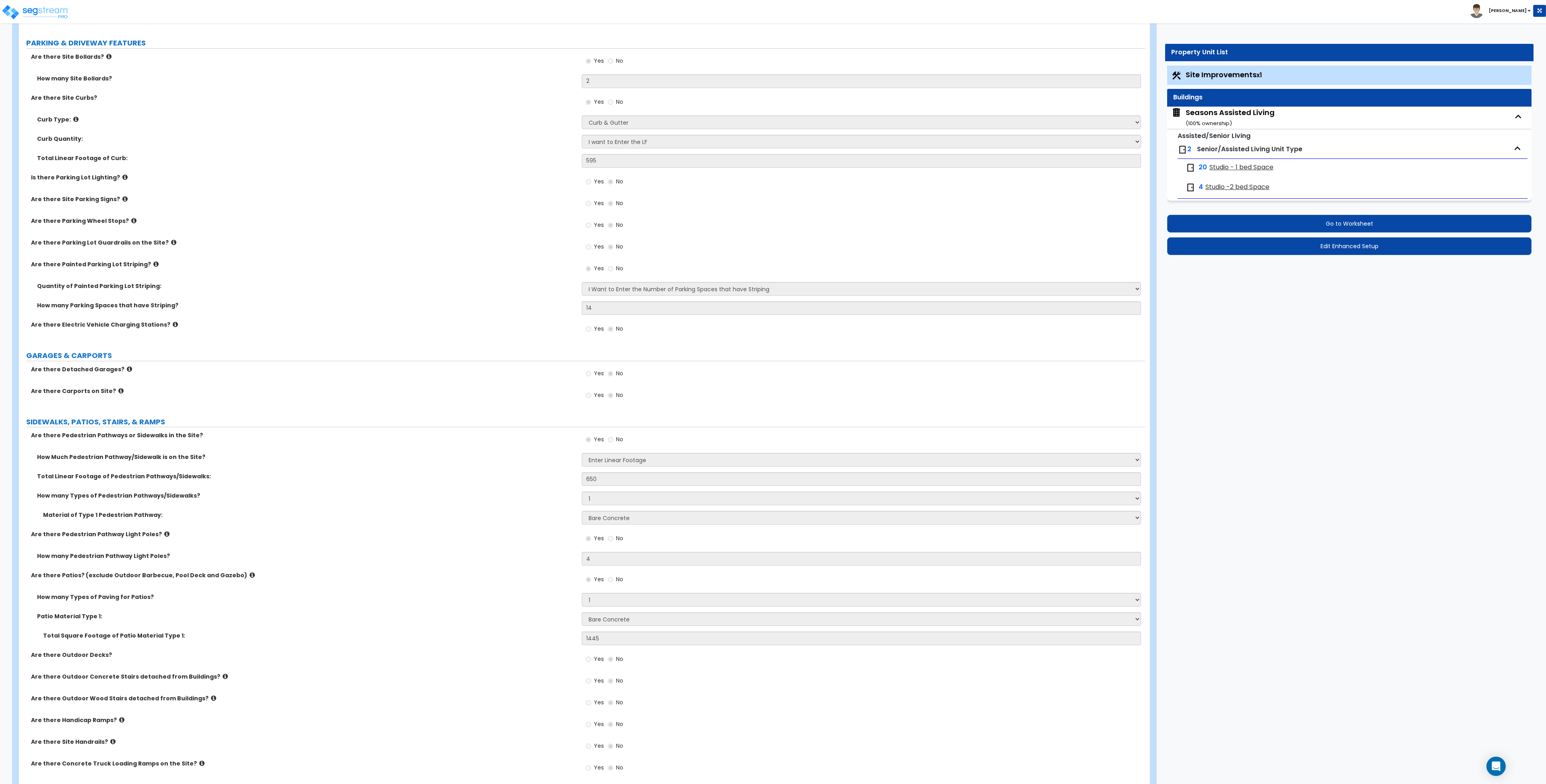
select select "2"
select select "3"
select select "1"
select select "2"
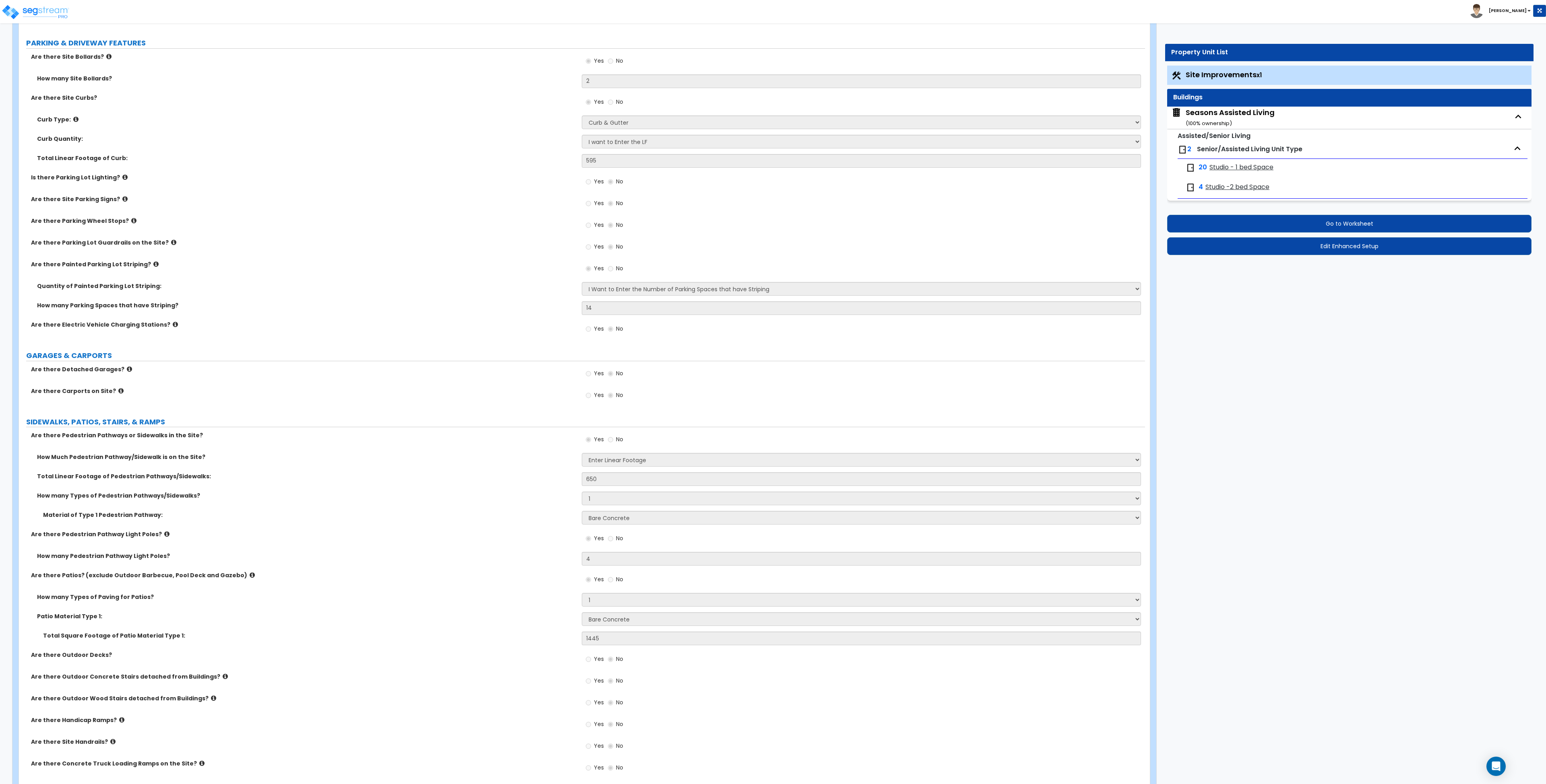
select select "2"
select select "1"
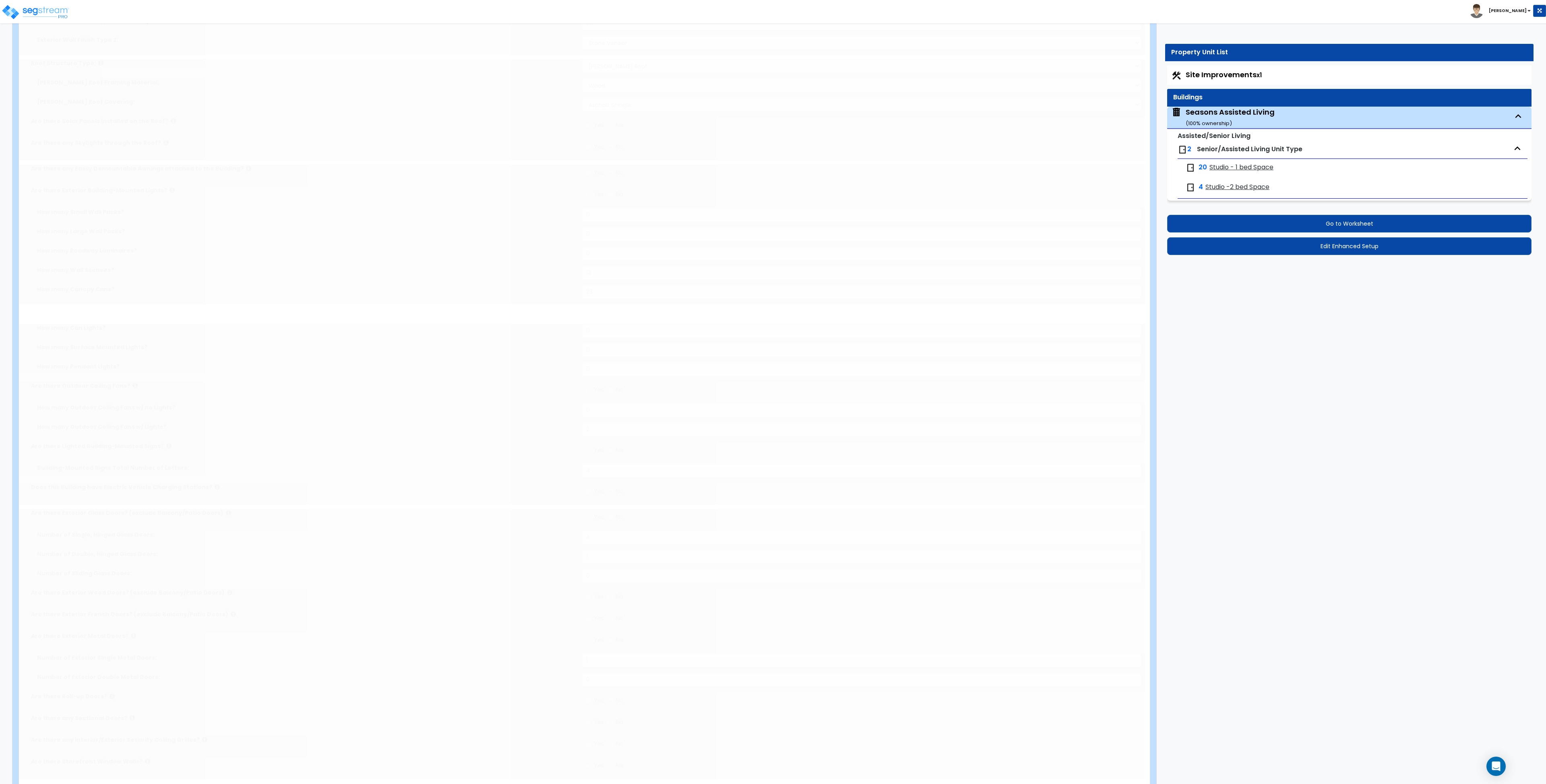
scroll to position [0, 0]
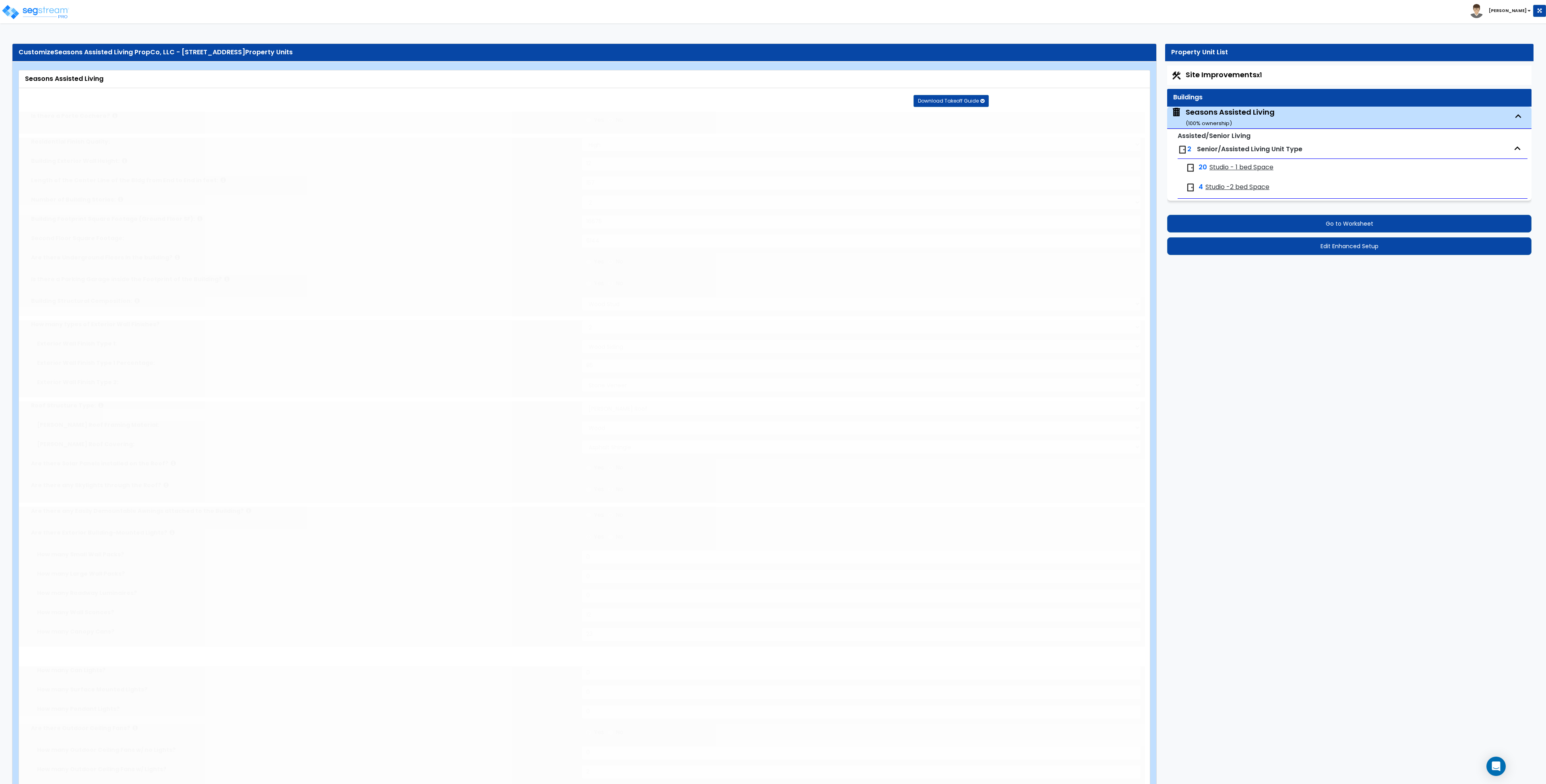
radio input "true"
select select "2"
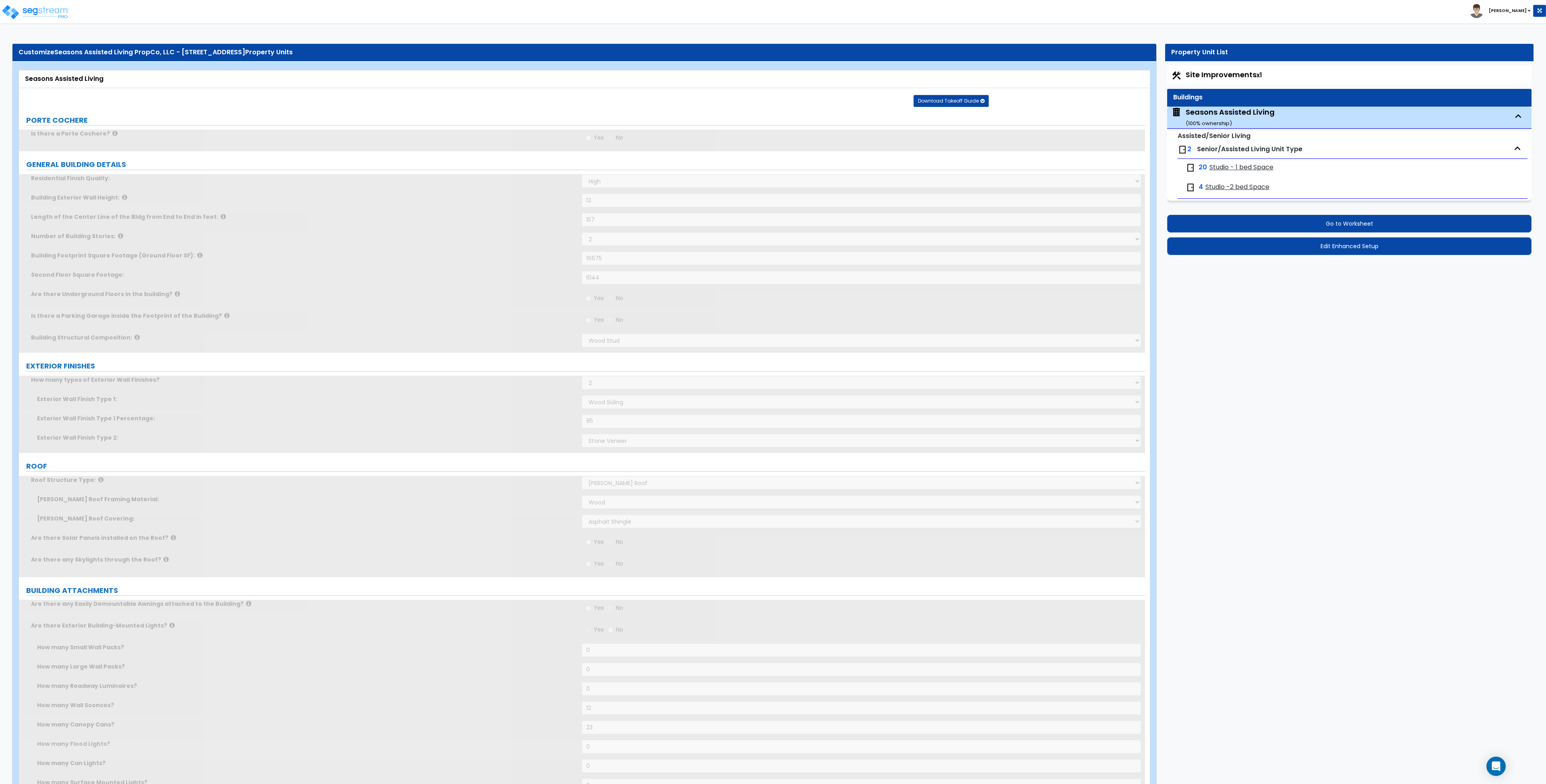
scroll to position [1, 0]
